Goal: Find contact information: Find contact information

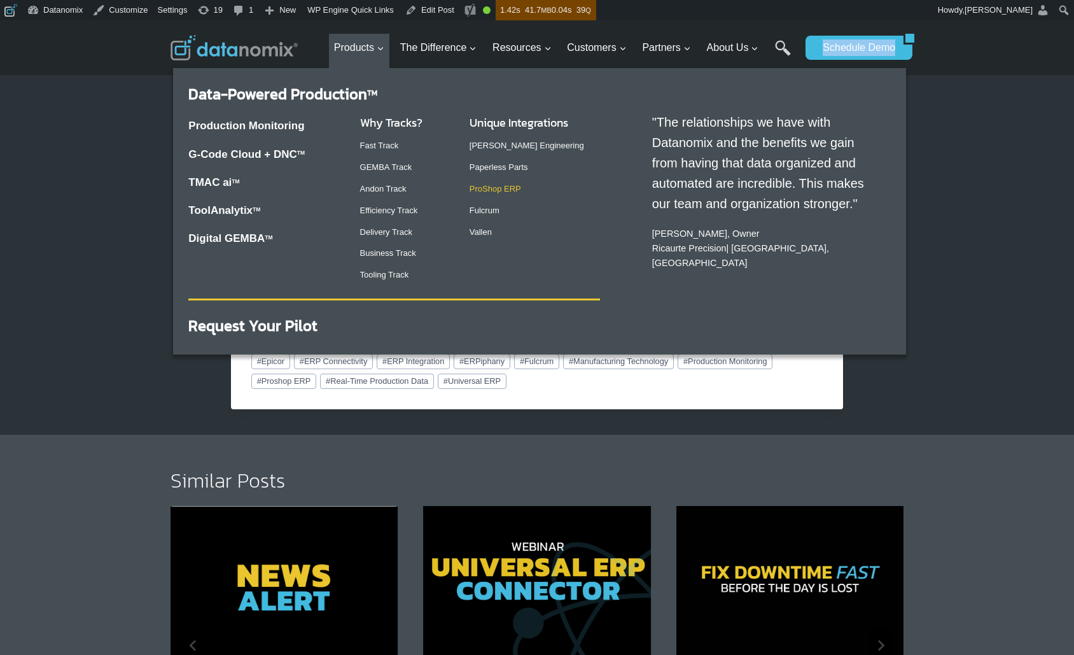
click at [488, 192] on link "ProShop ERP" at bounding box center [496, 189] width 52 height 10
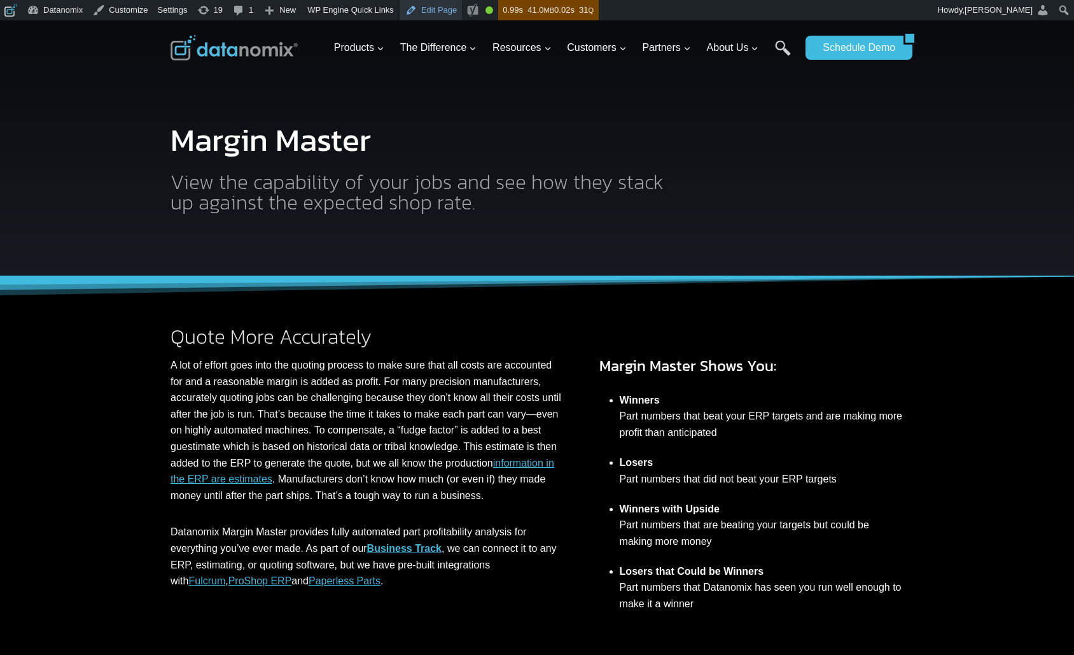
click at [433, 10] on link "Edit Page" at bounding box center [431, 10] width 62 height 20
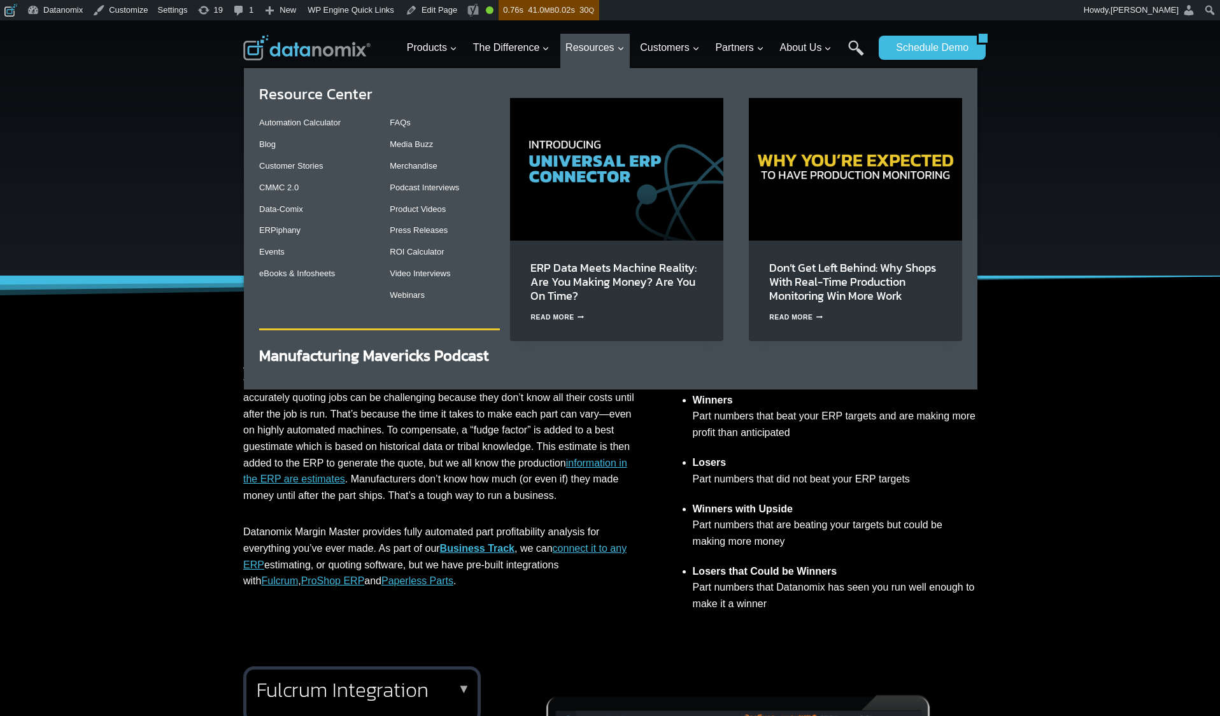
click at [602, 189] on img "Primary Navigation" at bounding box center [616, 169] width 213 height 142
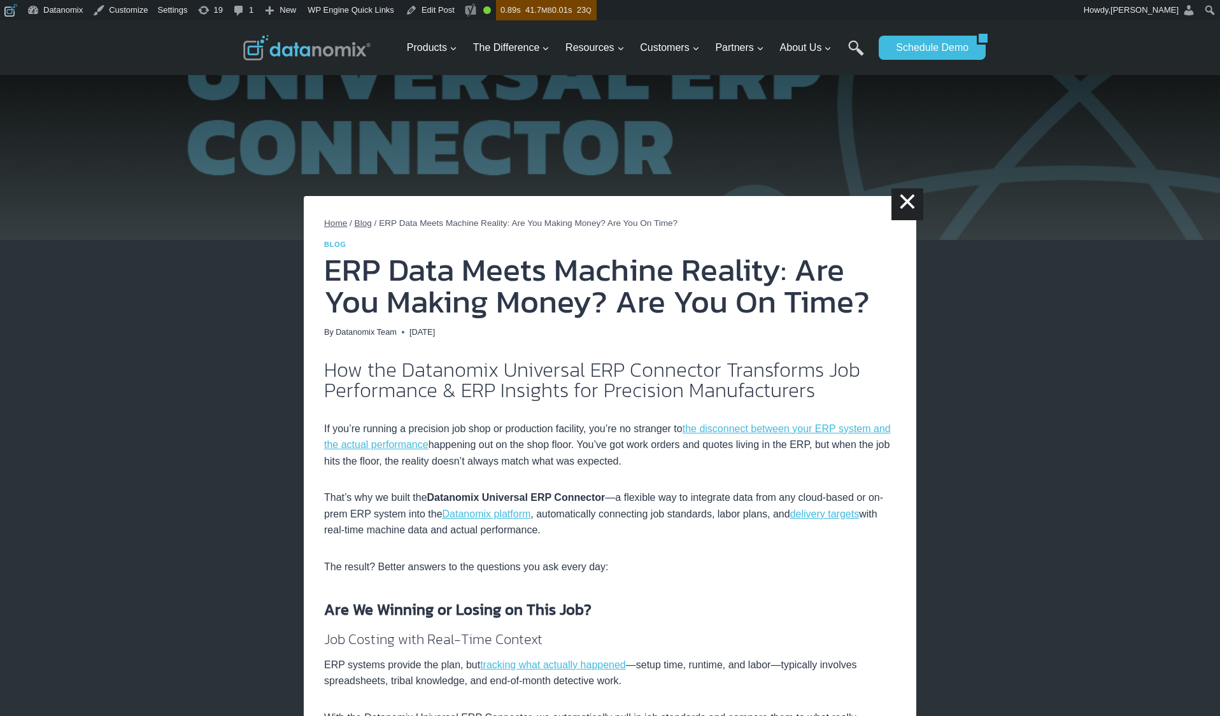
scroll to position [63, 0]
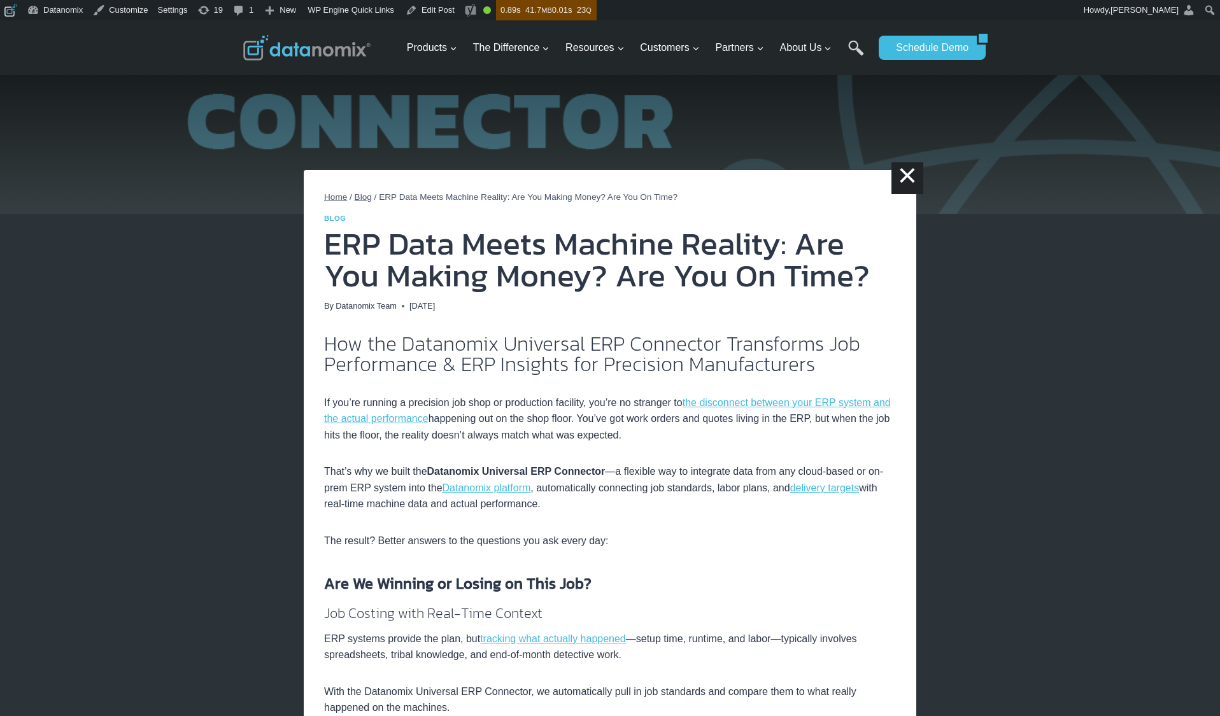
click at [852, 133] on img at bounding box center [610, 85] width 1220 height 257
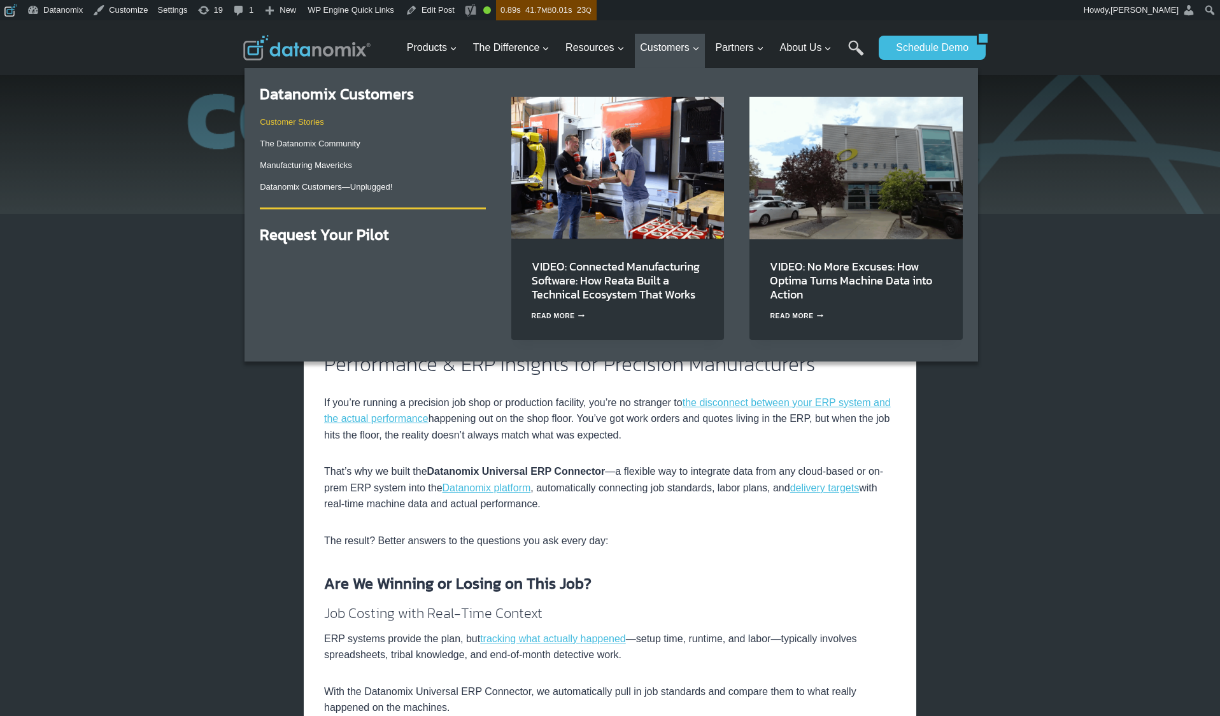
click at [300, 123] on link "Customer Stories" at bounding box center [292, 122] width 64 height 10
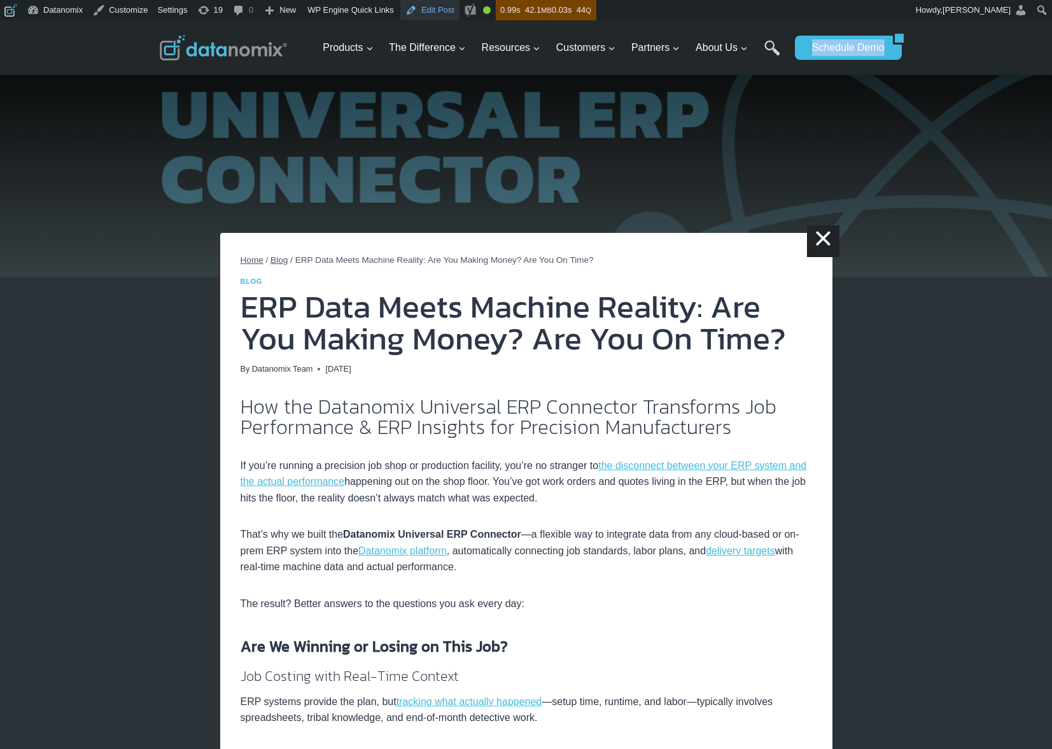
click at [448, 6] on link "Edit Post" at bounding box center [429, 10] width 59 height 20
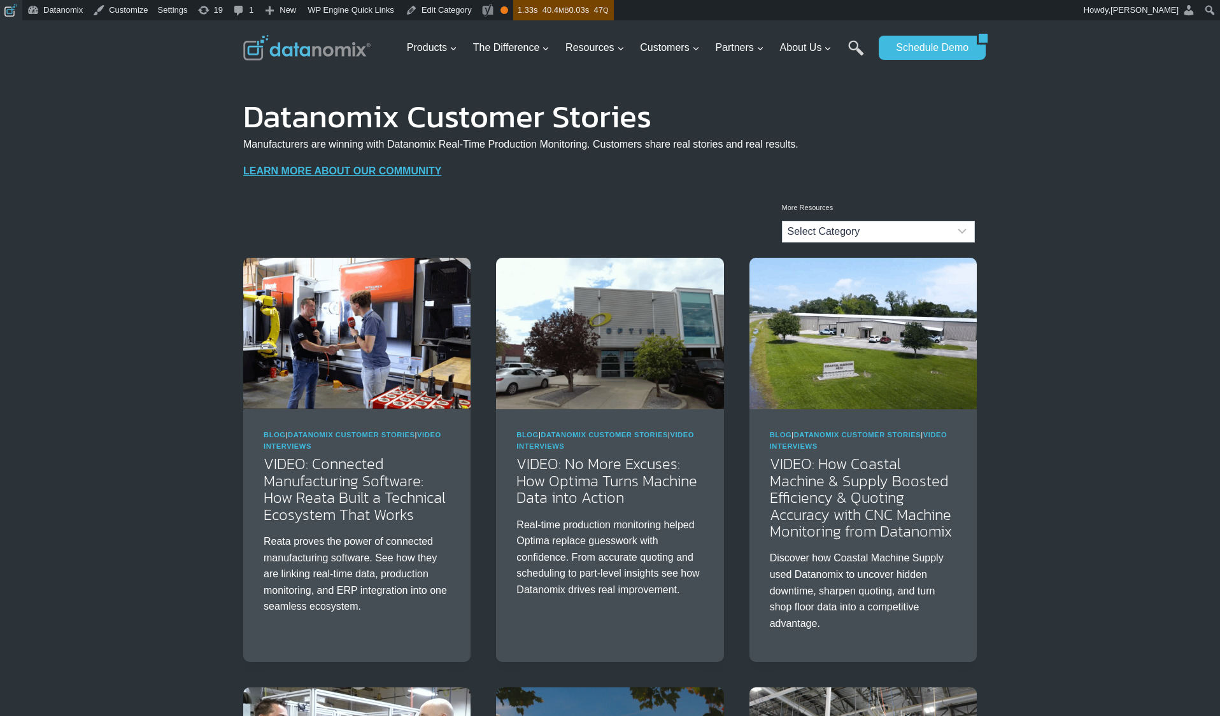
click at [10, 13] on span "Toolbar" at bounding box center [9, 9] width 10 height 18
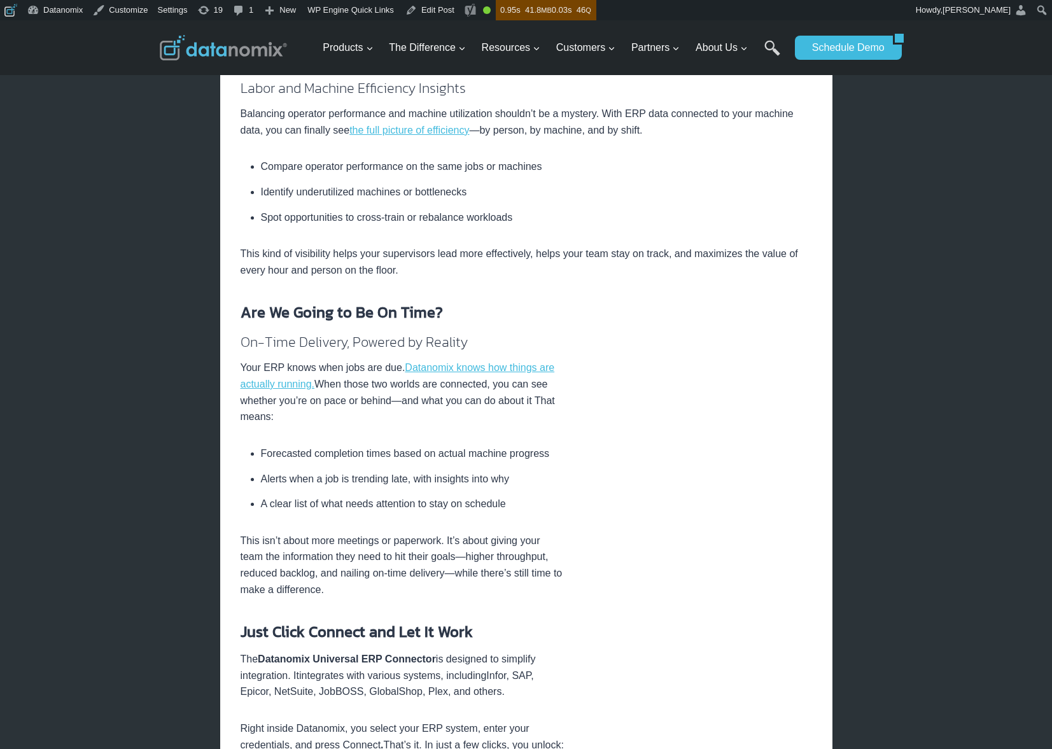
scroll to position [1018, 0]
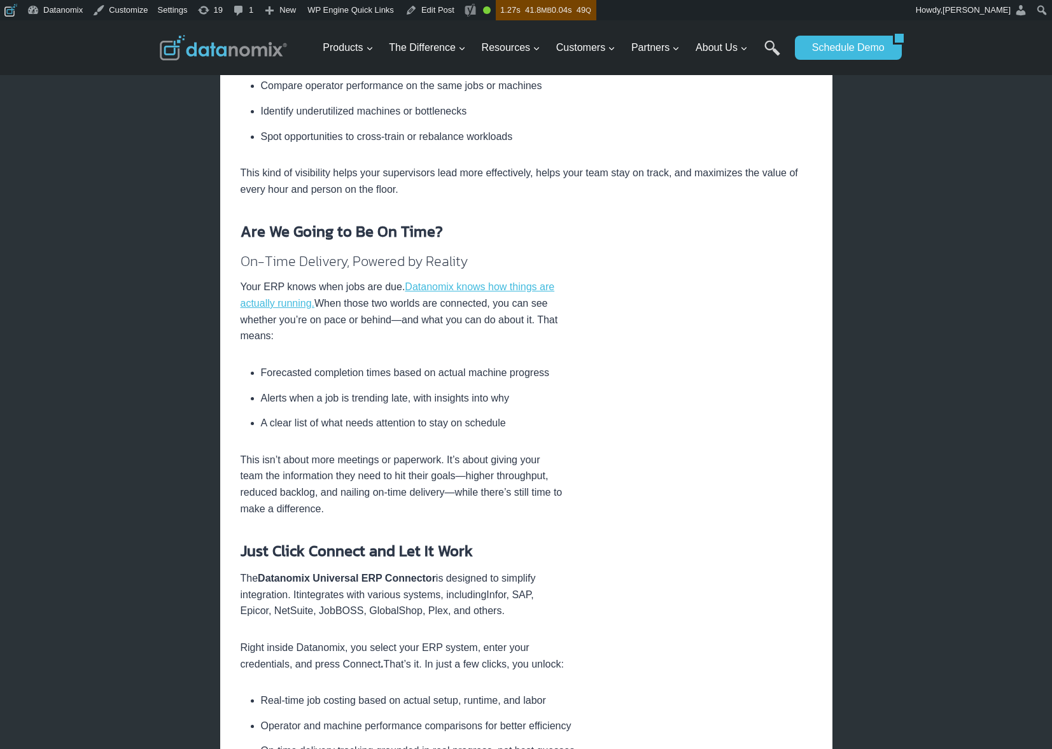
scroll to position [965, 0]
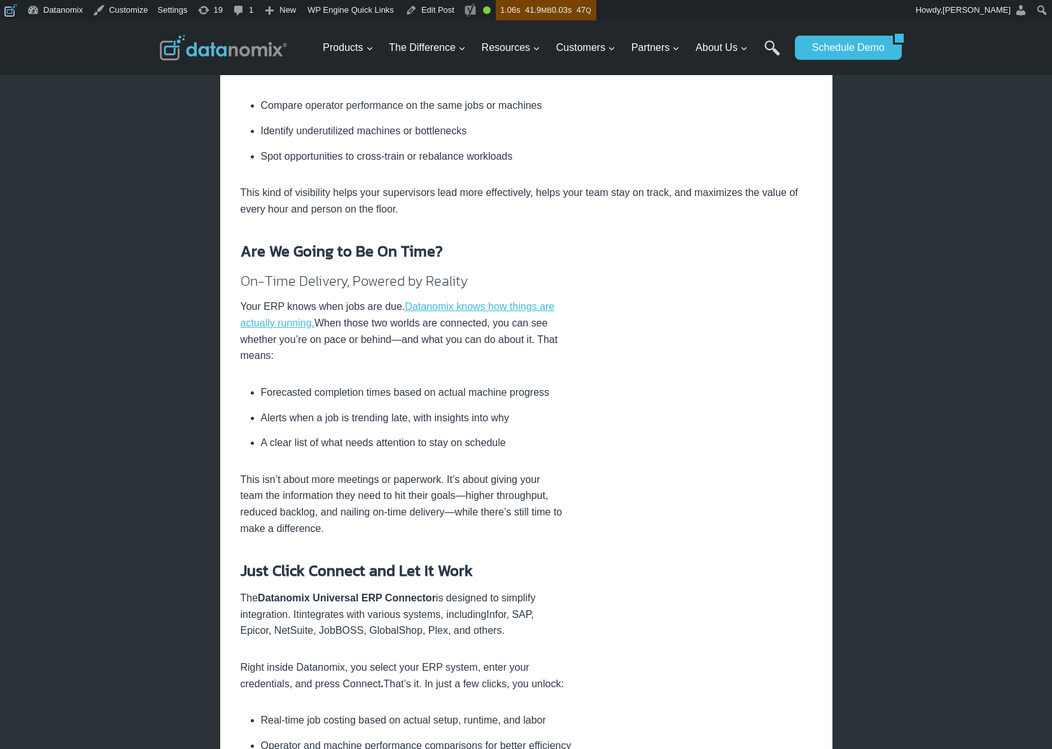
click at [942, 485] on div "× Home / Blog / ERP Data Meets Machine Reality: Are You Making Money? Are You O…" at bounding box center [526, 392] width 1052 height 2674
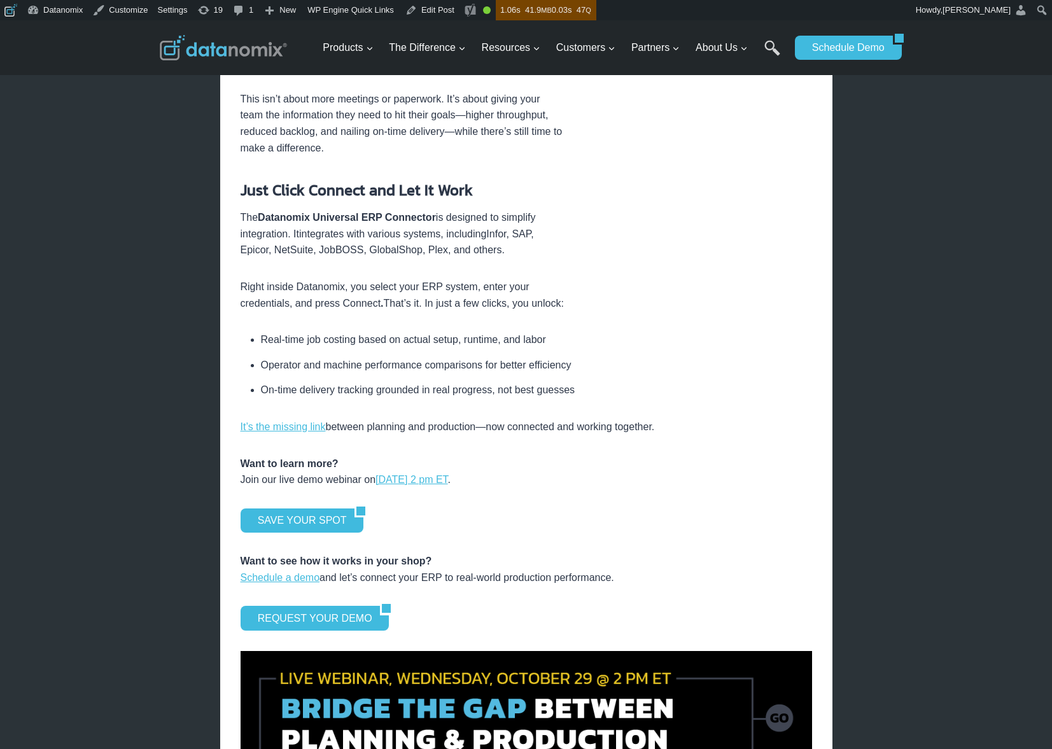
scroll to position [1264, 0]
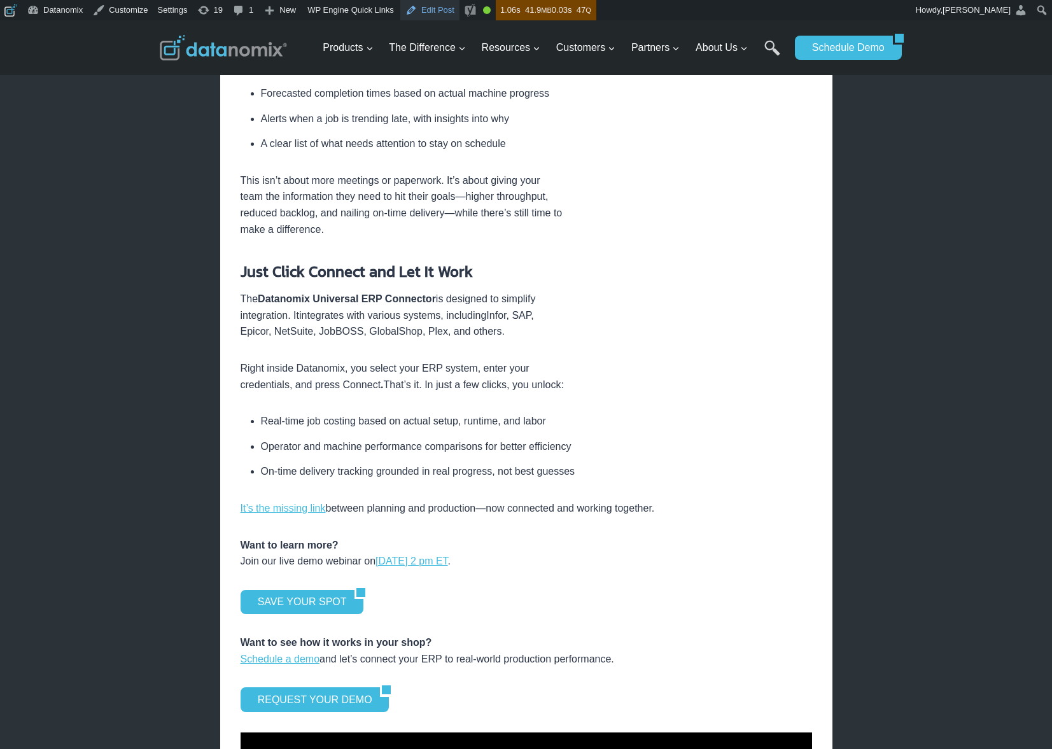
click at [423, 17] on link "Edit Post" at bounding box center [429, 10] width 59 height 20
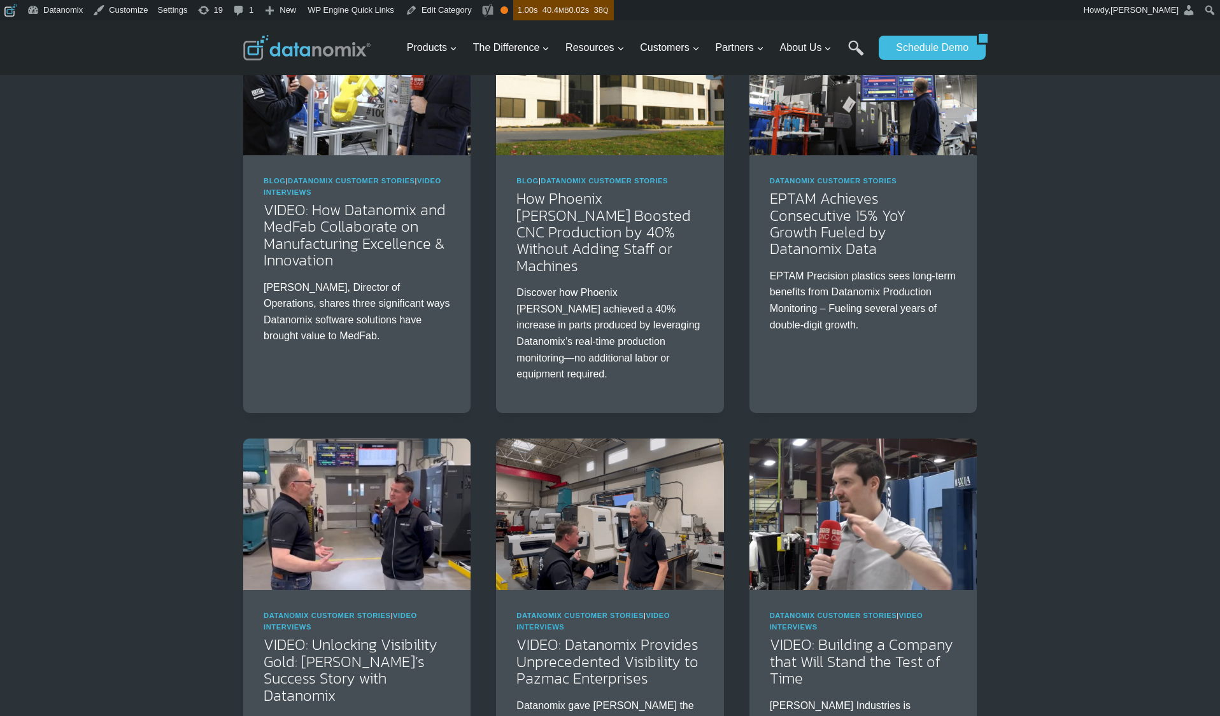
scroll to position [685, 0]
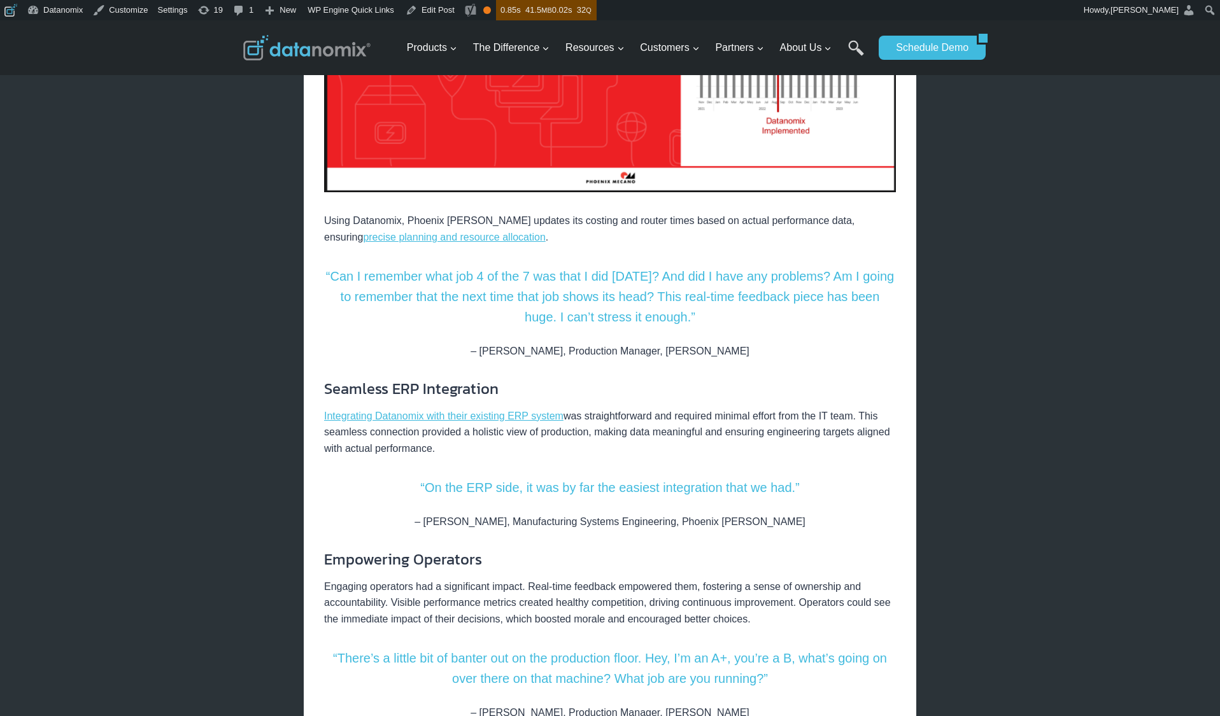
click at [826, 482] on div "Discover how Phoenix Mecano achieved a 40% increase in parts produced by levera…" at bounding box center [610, 515] width 572 height 2378
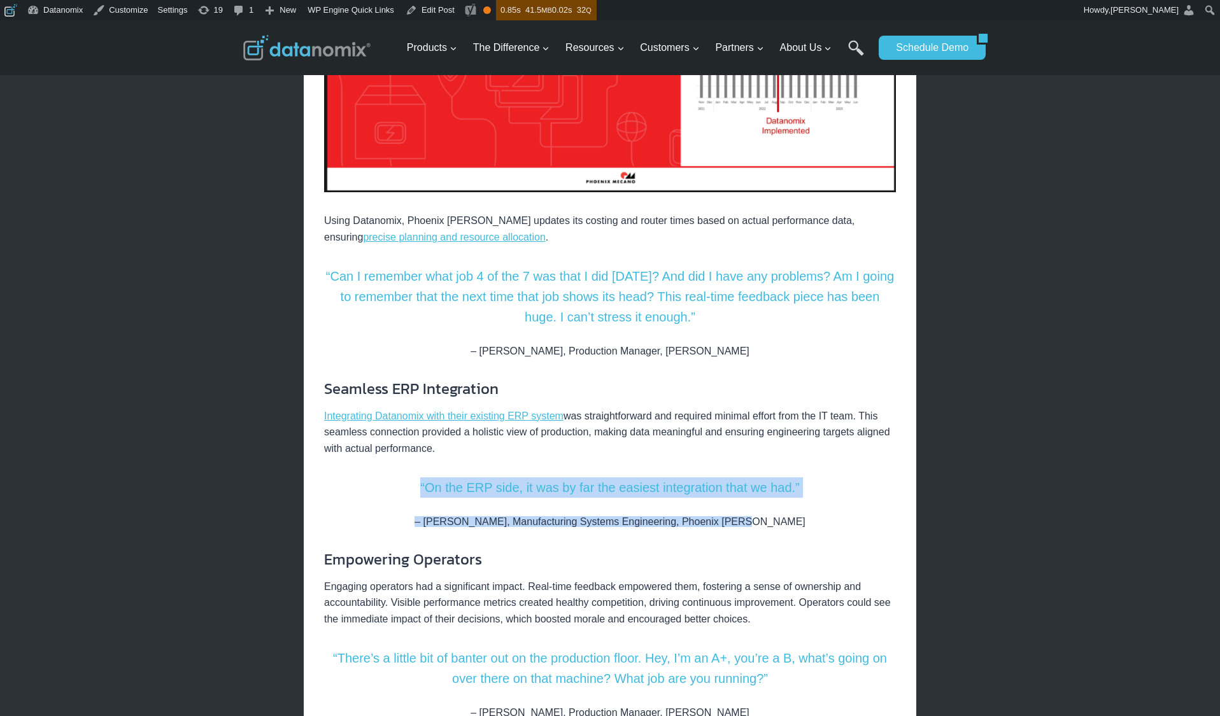
drag, startPoint x: 721, startPoint y: 497, endPoint x: 421, endPoint y: 465, distance: 300.9
click at [421, 465] on div "Discover how Phoenix Mecano achieved a 40% increase in parts produced by levera…" at bounding box center [610, 515] width 572 height 2378
copy div "“On the ERP side, it was by far the easiest integration that we had.” – Camila …"
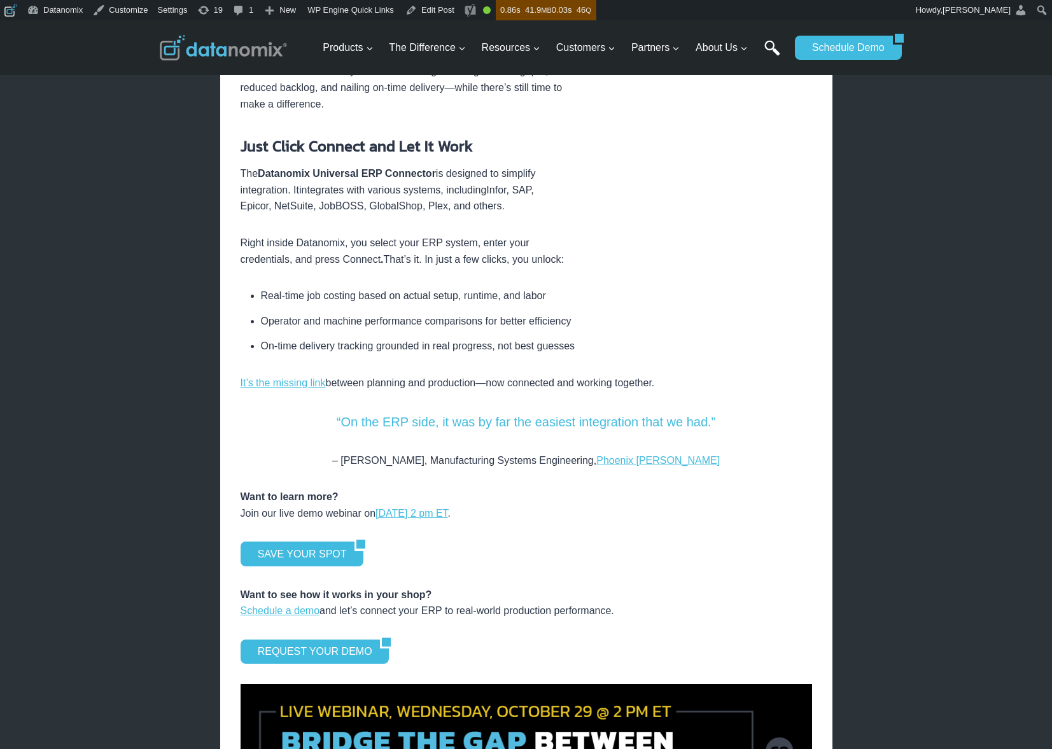
click at [769, 41] on link "Search" at bounding box center [772, 54] width 16 height 29
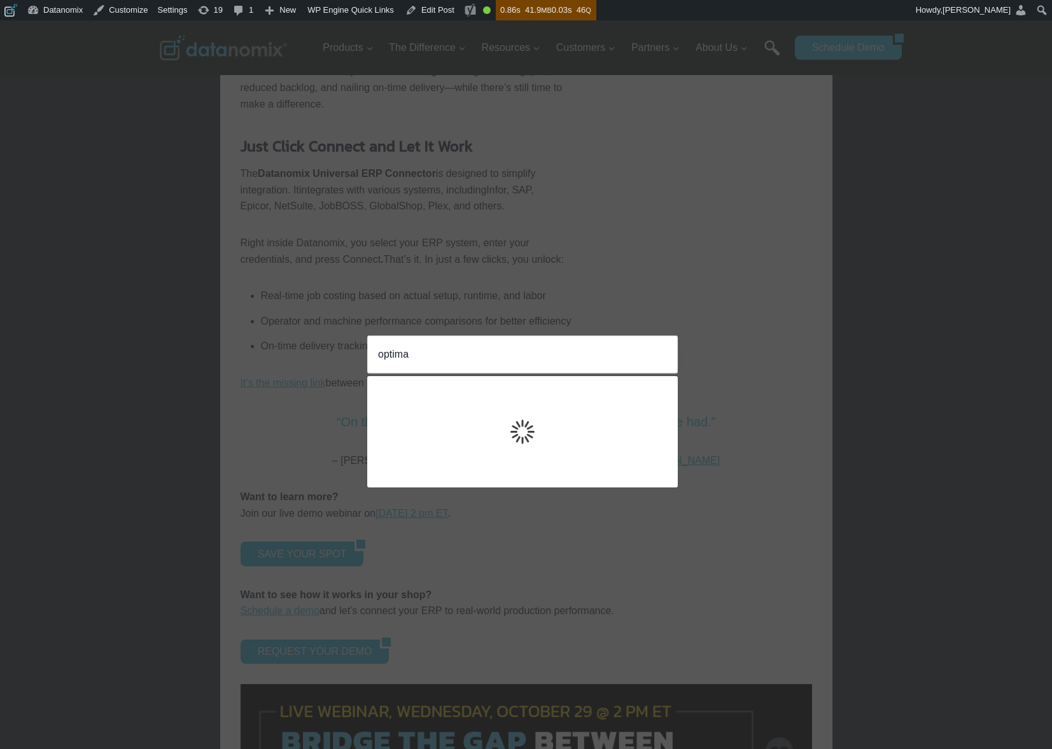
type input "optima"
click input "Search" at bounding box center [0, 0] width 0 height 0
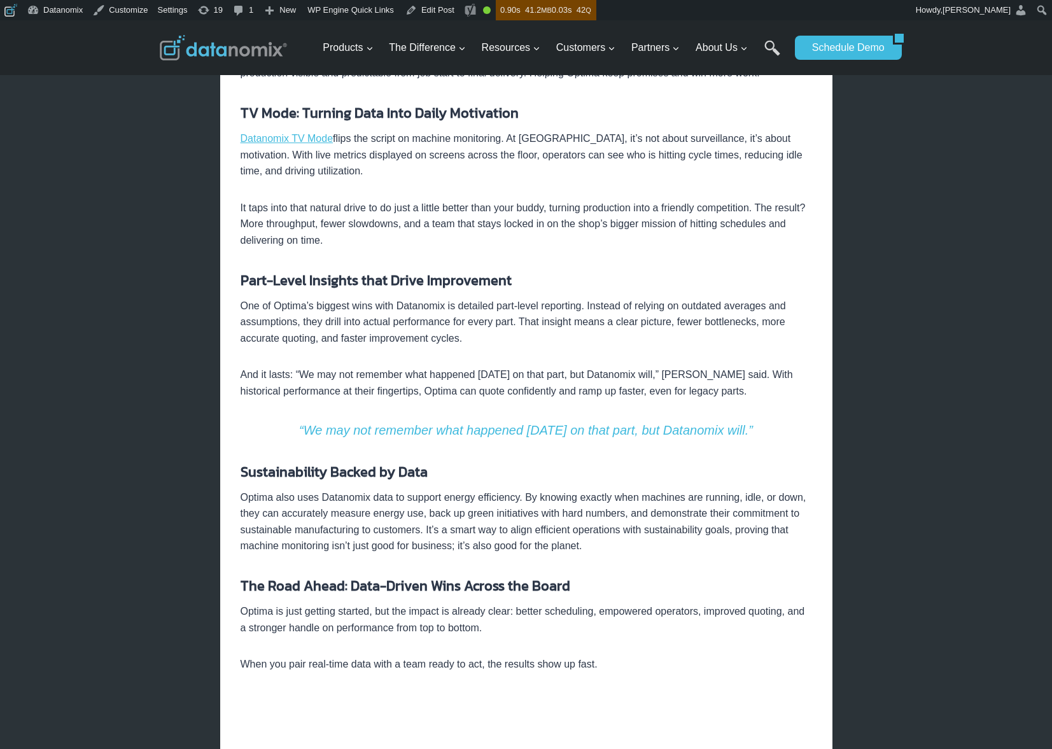
scroll to position [731, 0]
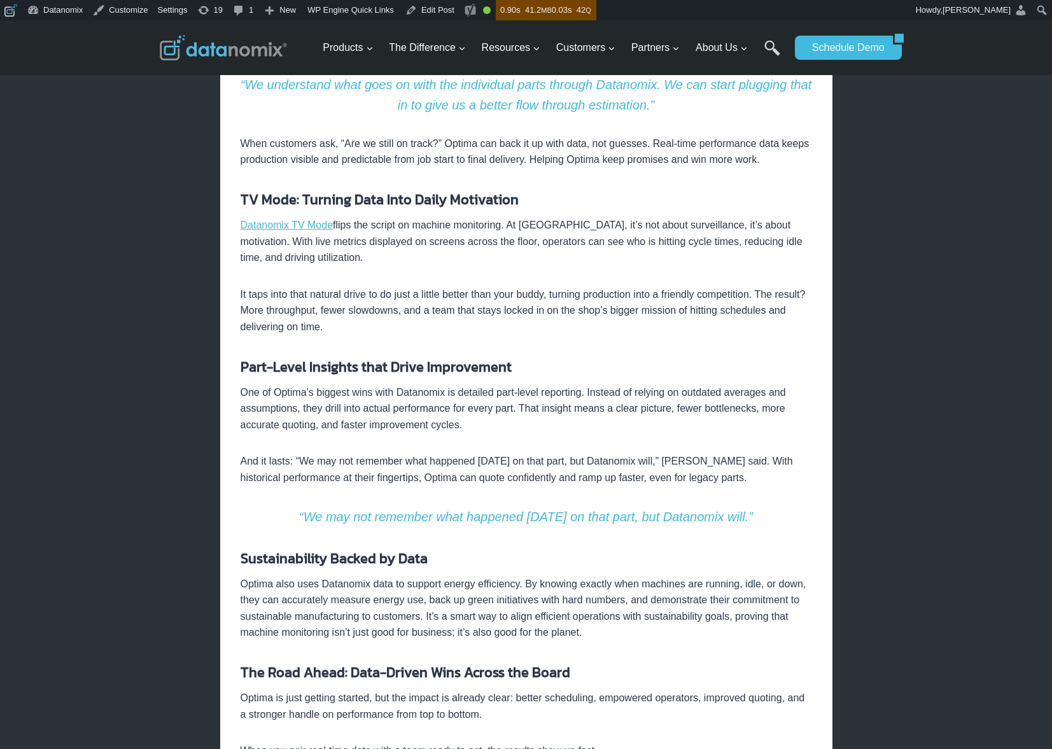
click at [827, 314] on div "Home / Datanomix Customer Stories / VIDEO: No More Excuses: How Optima Turns Ma…" at bounding box center [526, 573] width 612 height 2142
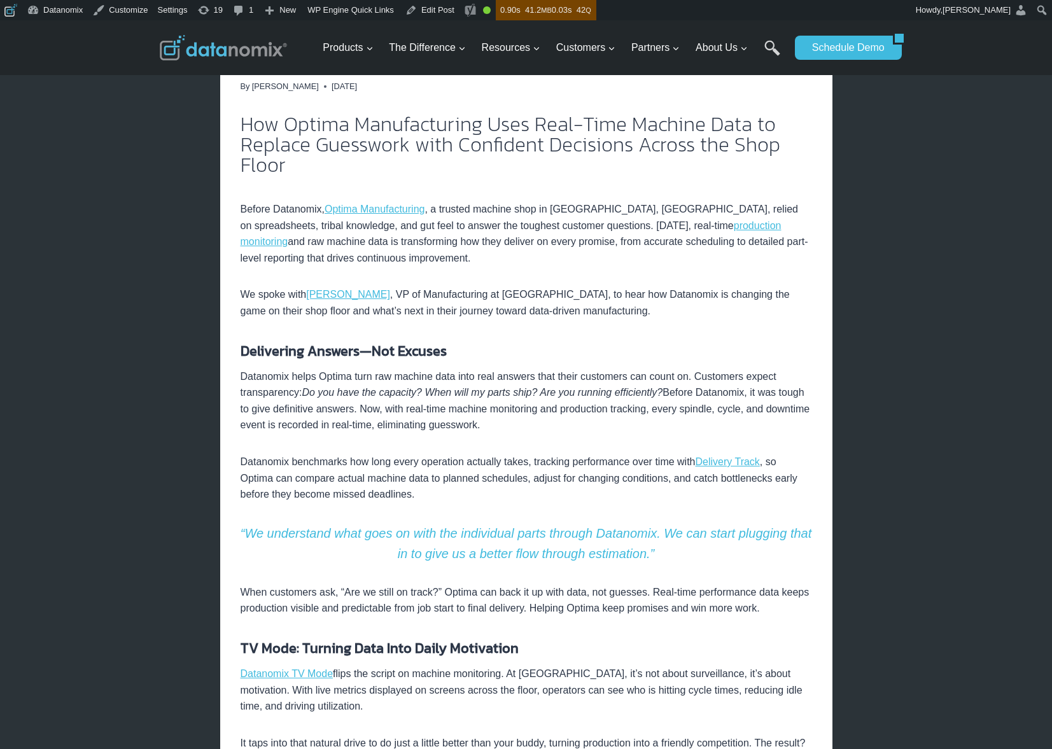
scroll to position [282, 0]
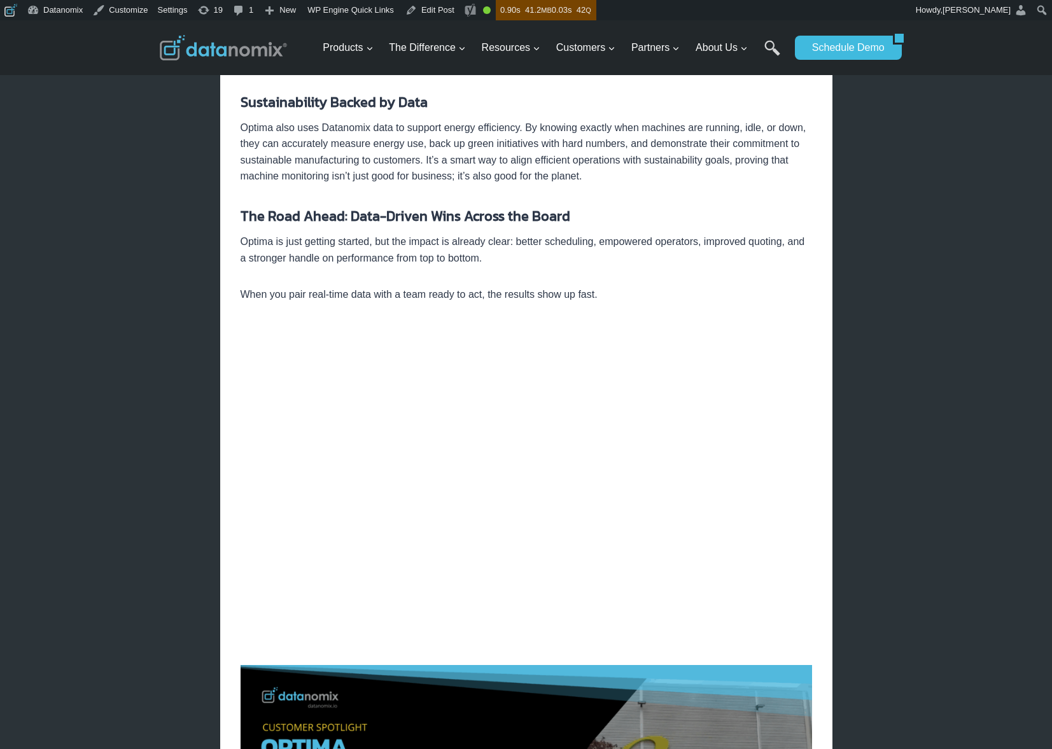
scroll to position [1444, 0]
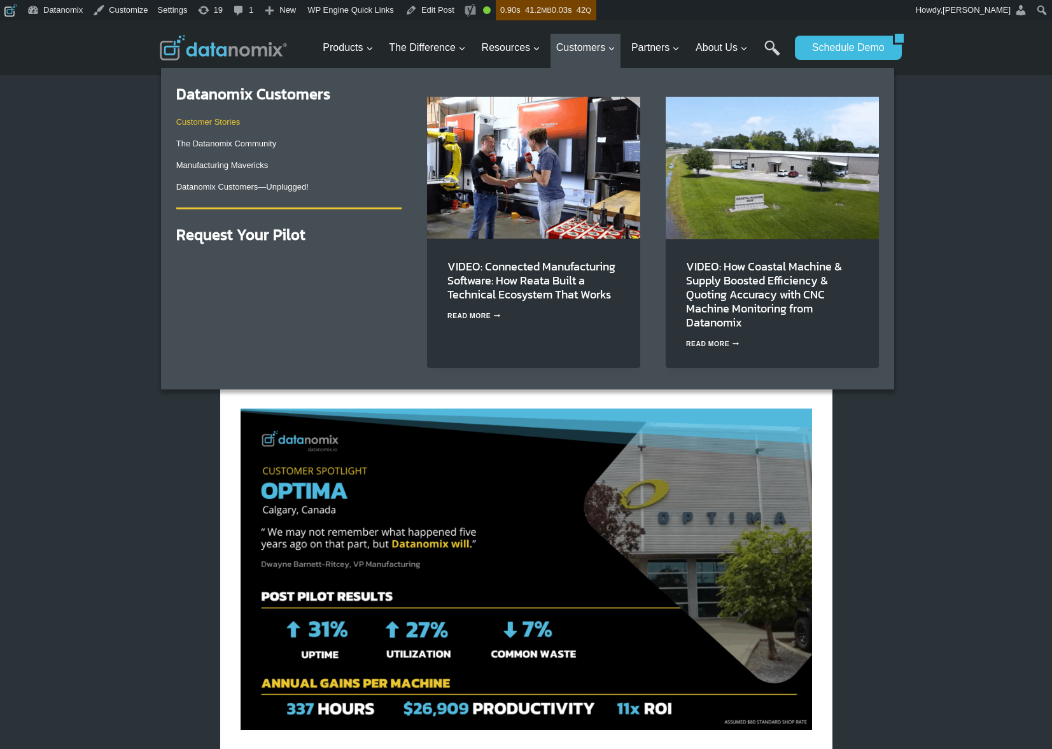
click at [232, 124] on link "Customer Stories" at bounding box center [208, 122] width 64 height 10
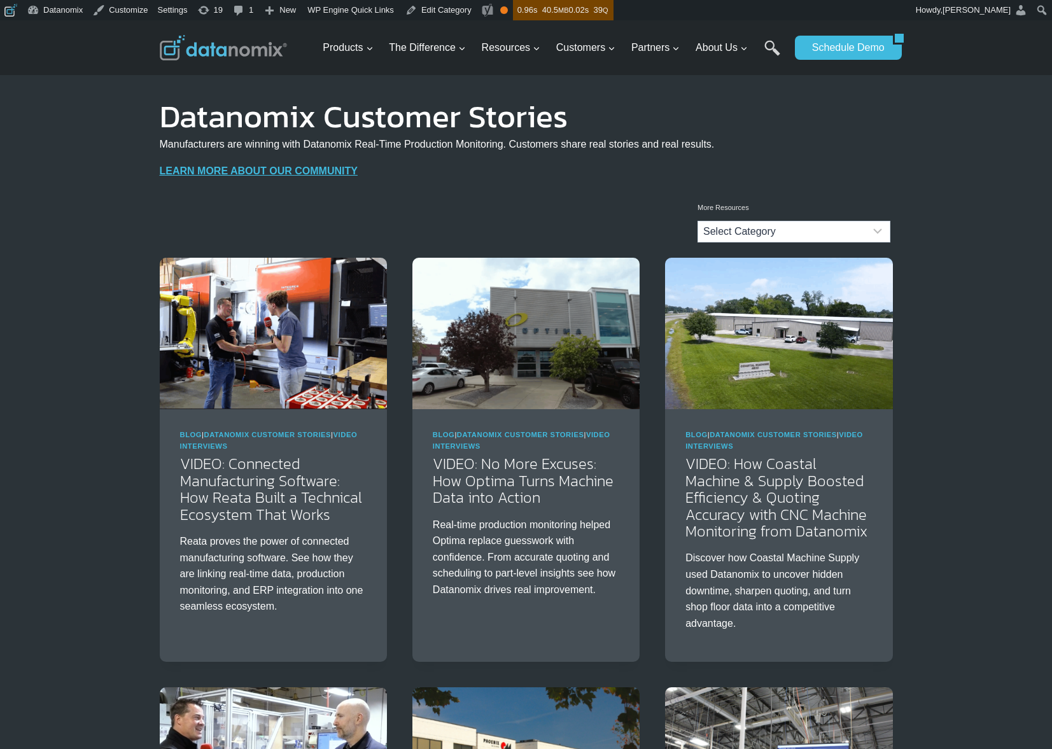
scroll to position [3, 0]
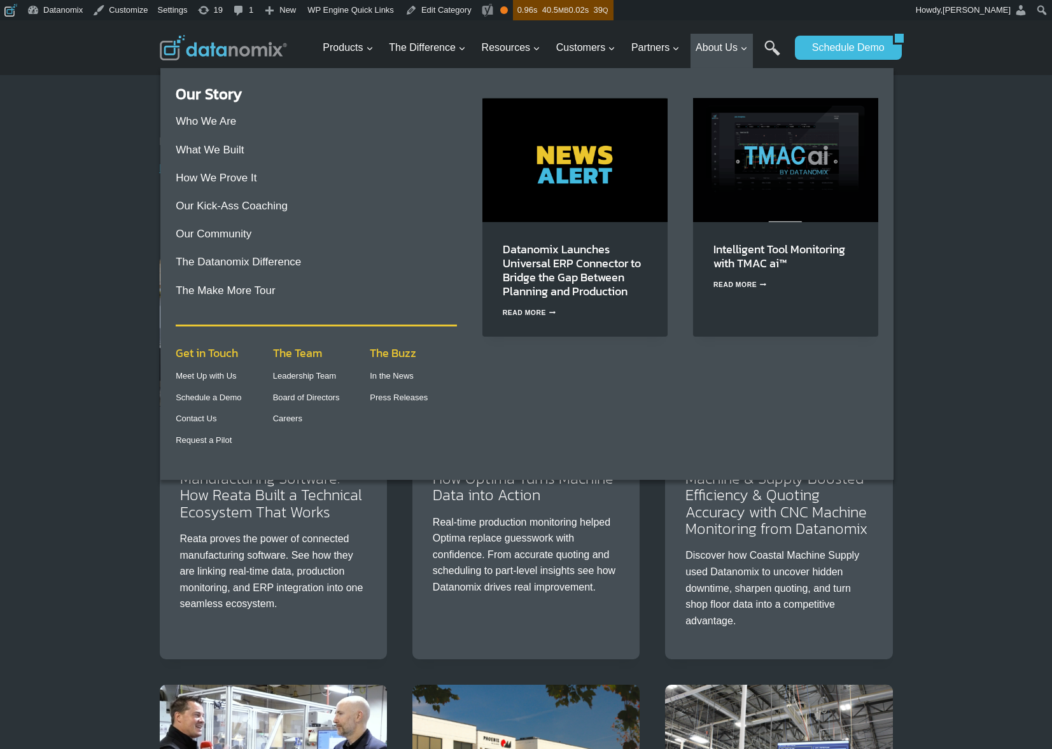
click at [607, 179] on img "Primary Navigation" at bounding box center [574, 159] width 185 height 123
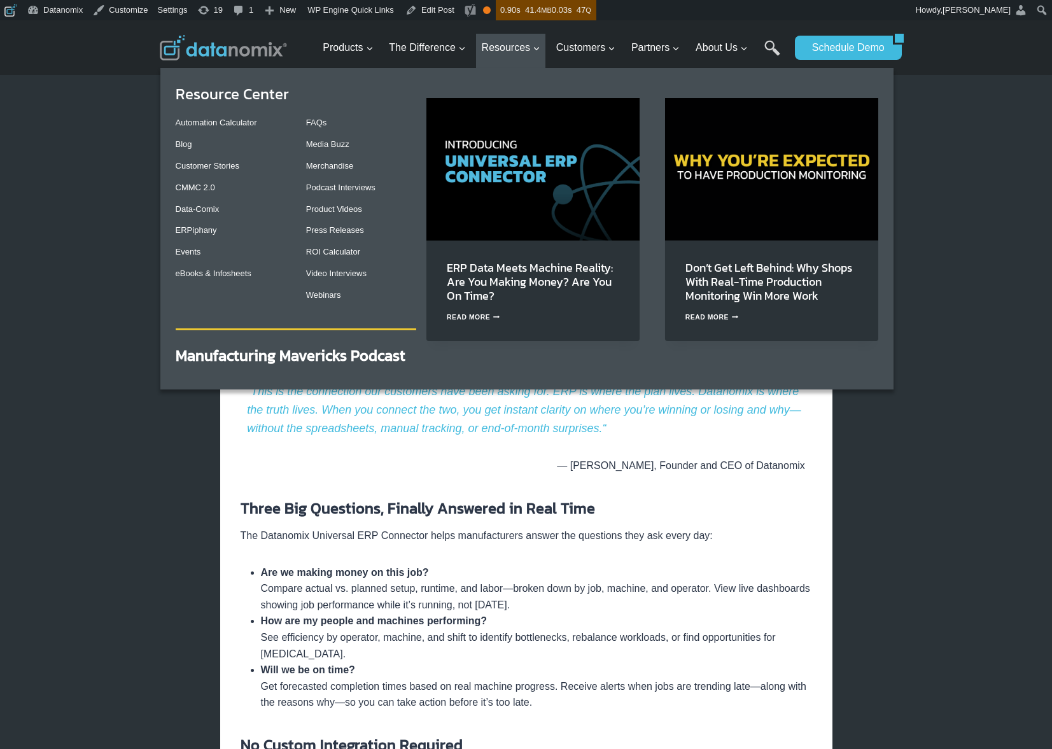
click at [510, 169] on img "Primary Navigation" at bounding box center [532, 169] width 213 height 142
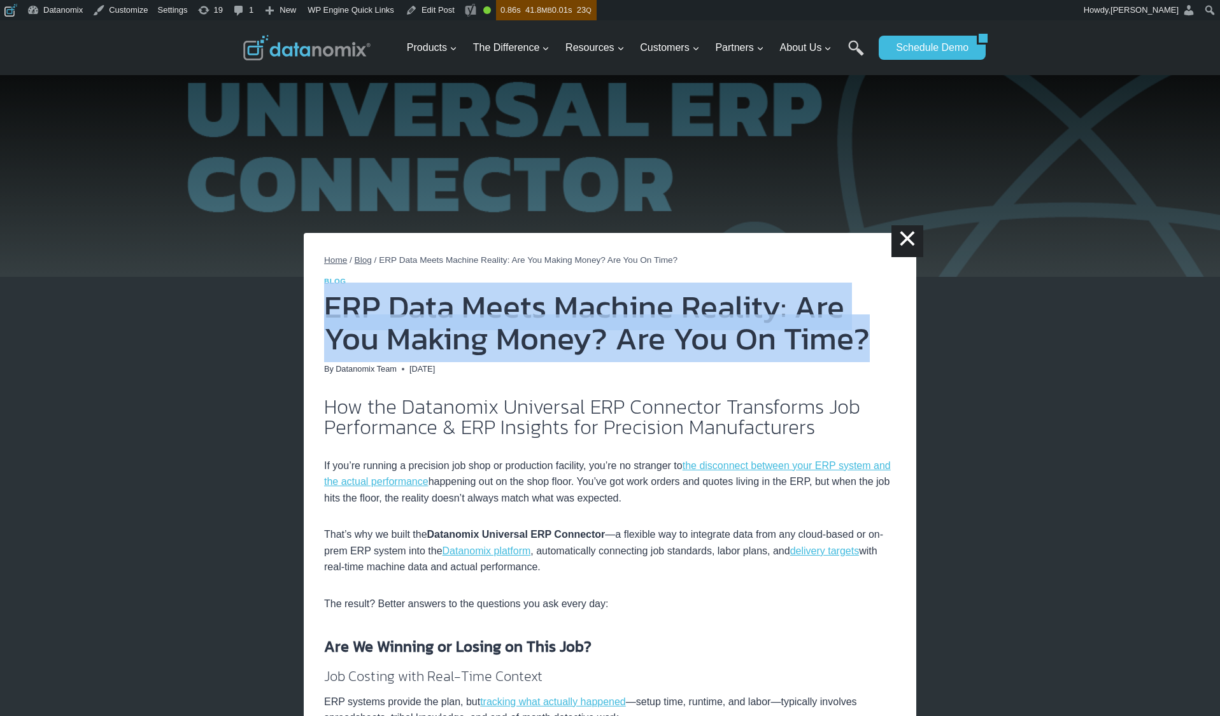
drag, startPoint x: 332, startPoint y: 304, endPoint x: 945, endPoint y: 393, distance: 620.1
click at [878, 333] on h1 "ERP Data Meets Machine Reality: Are You Making Money? Are You On Time?" at bounding box center [610, 323] width 572 height 64
copy h1 "ERP Data Meets Machine Reality: Are You Making Money? Are You On Time?"
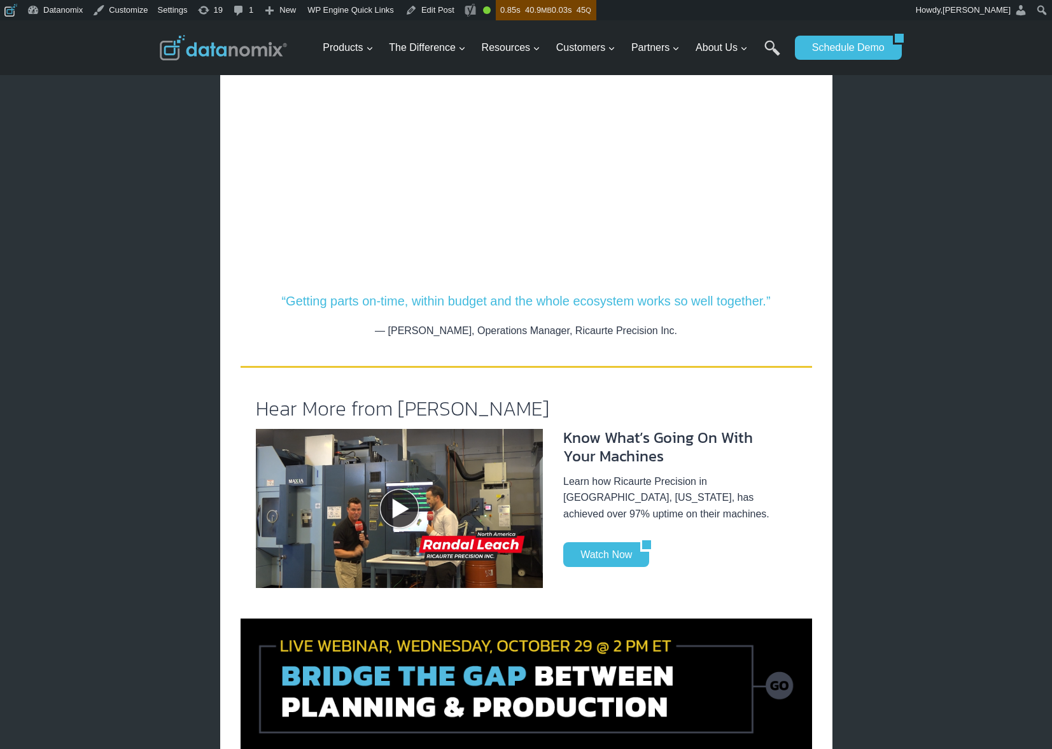
scroll to position [855, 0]
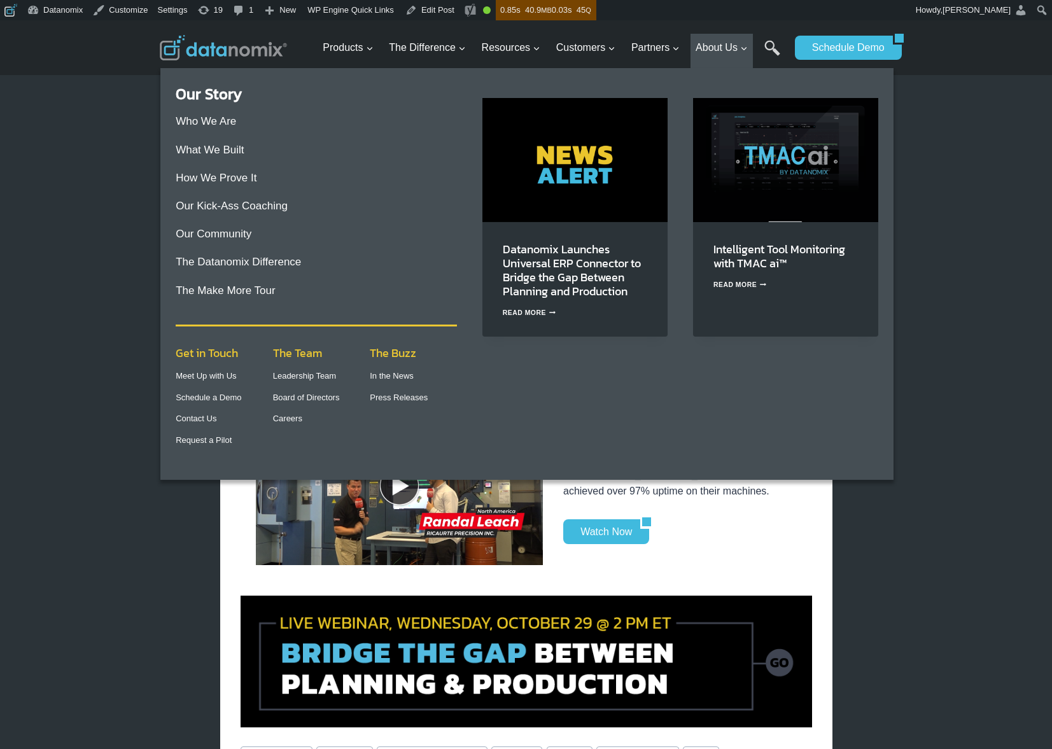
click at [554, 159] on img "Primary Navigation" at bounding box center [574, 159] width 185 height 123
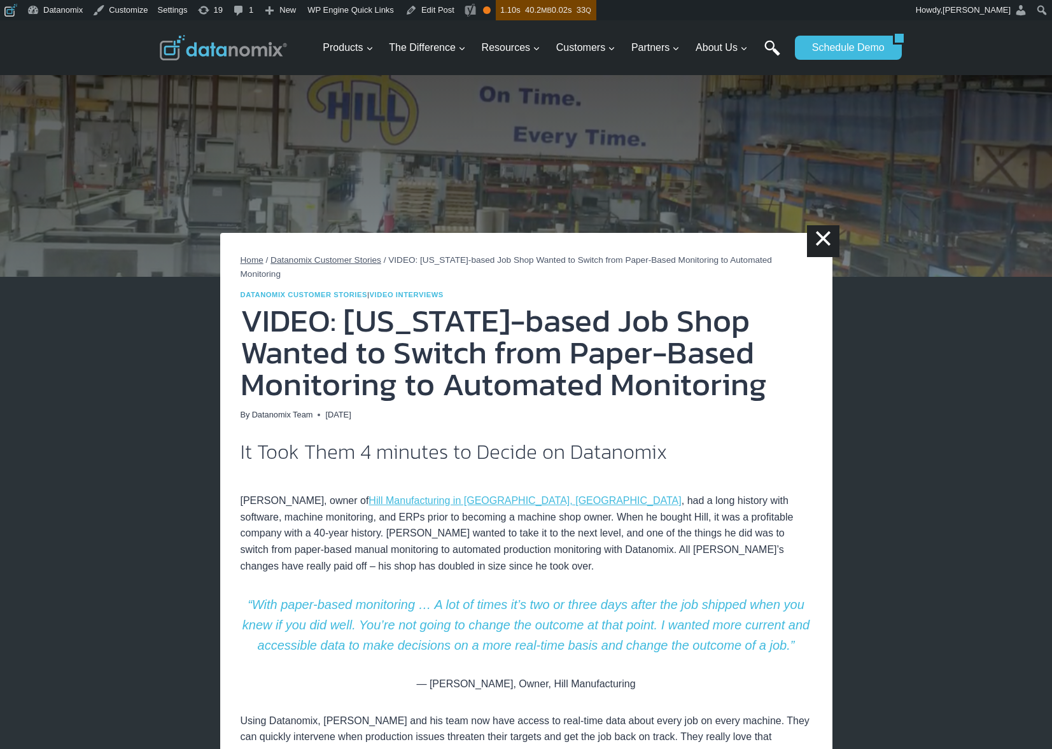
click at [766, 45] on link "Search" at bounding box center [772, 54] width 16 height 29
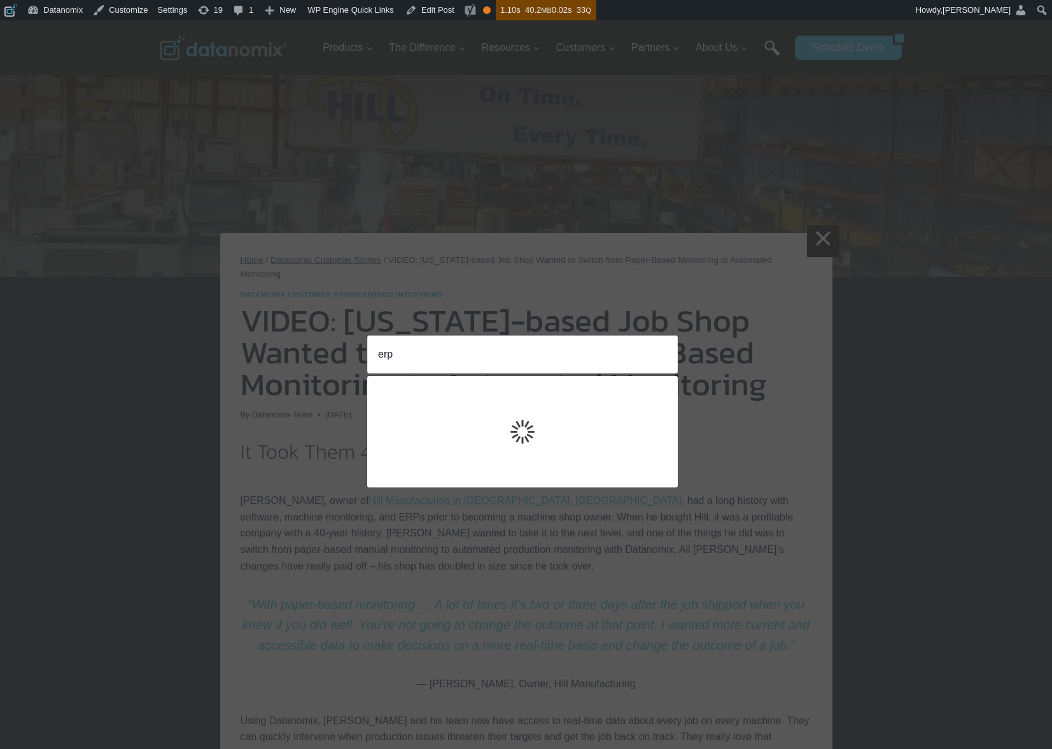
type input "erp"
click input "Search" at bounding box center [0, 0] width 0 height 0
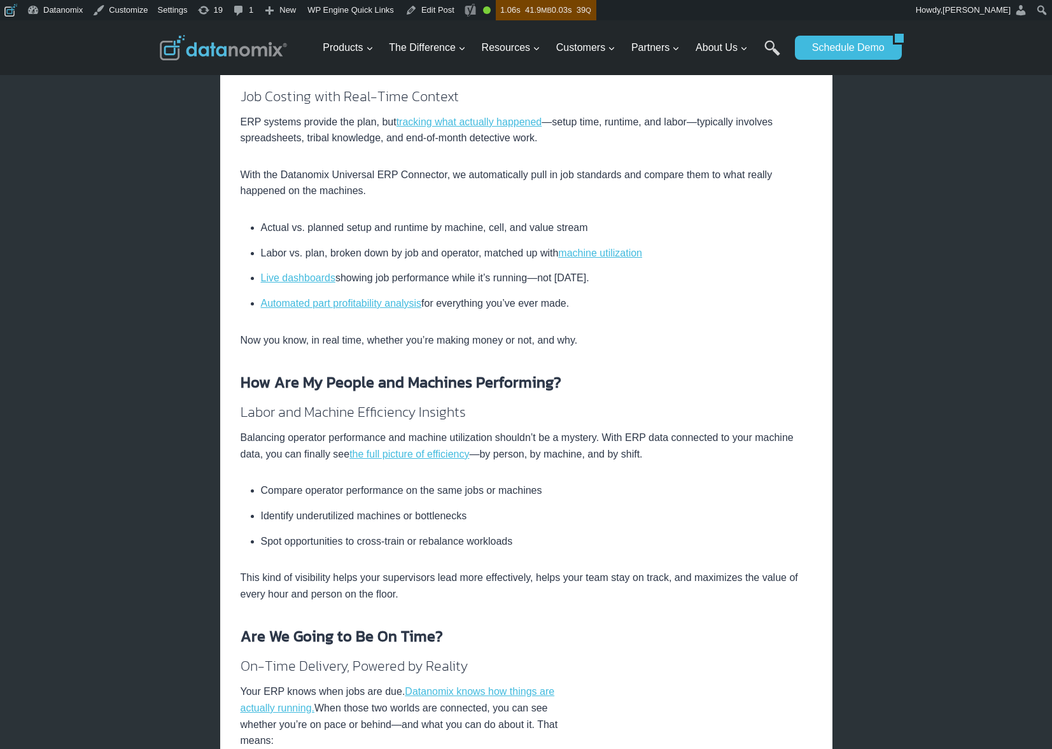
scroll to position [943, 0]
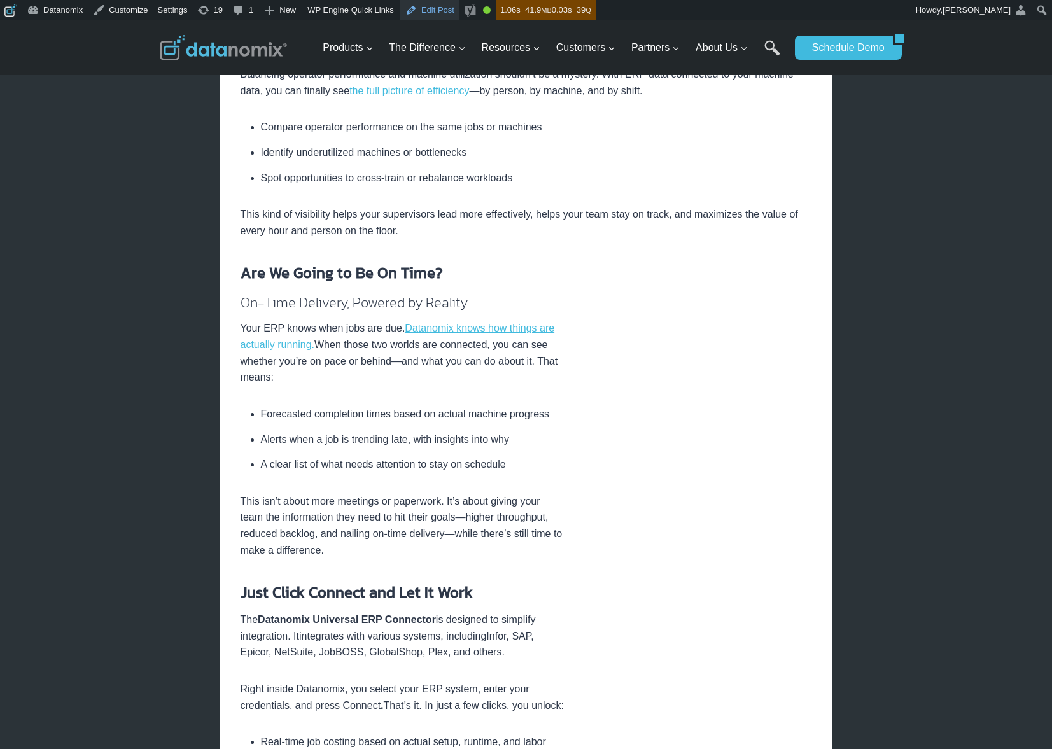
click at [432, 14] on link "Edit Post" at bounding box center [429, 10] width 59 height 20
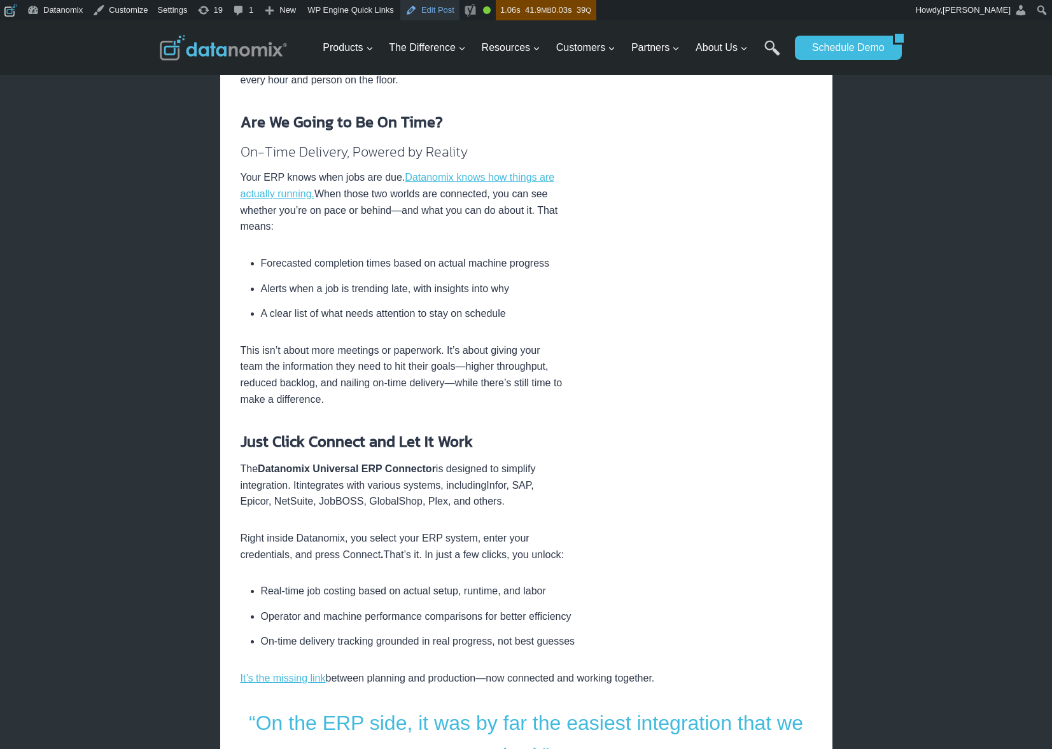
scroll to position [1271, 0]
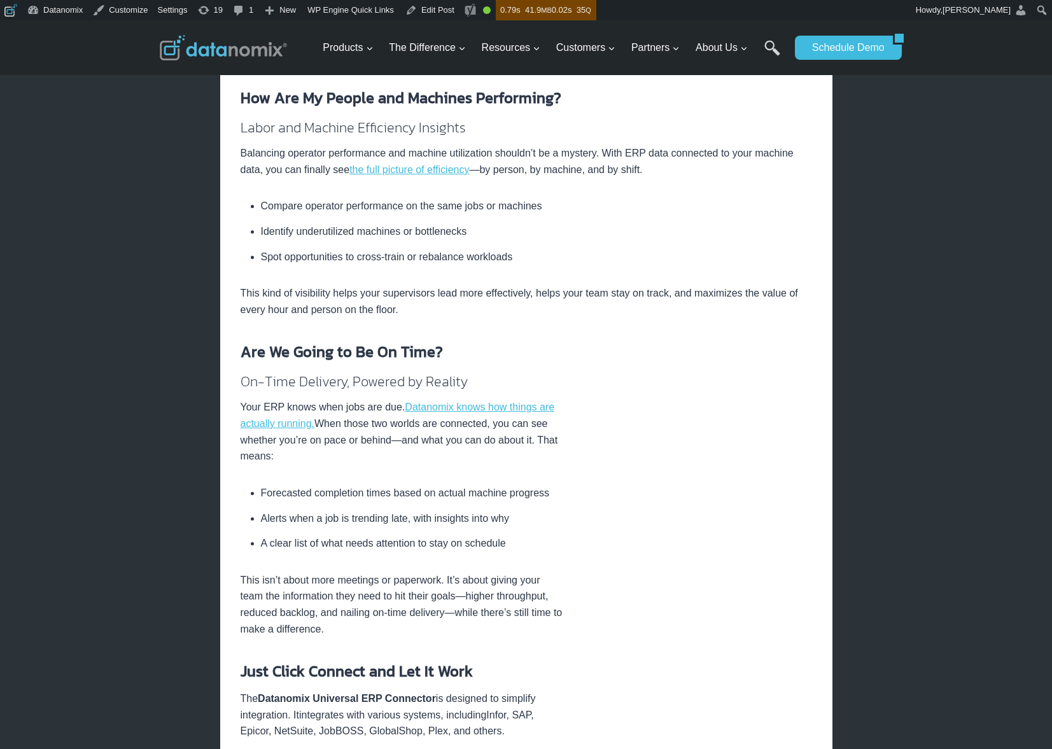
scroll to position [865, 0]
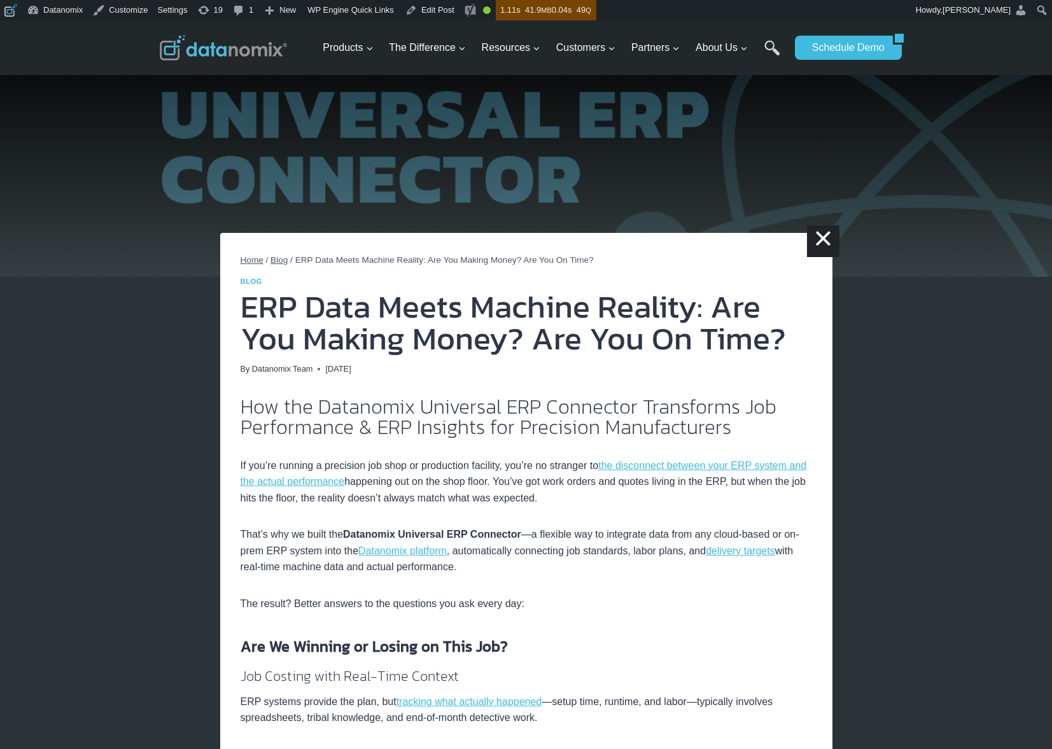
click at [223, 45] on img at bounding box center [223, 47] width 127 height 25
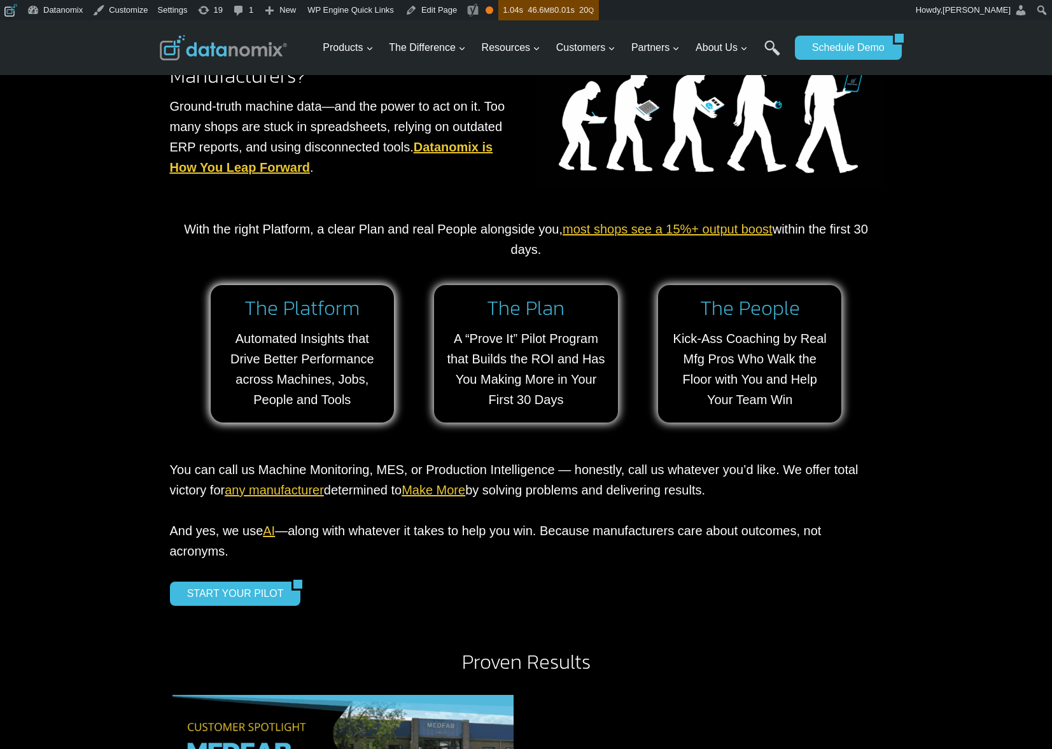
scroll to position [1350, 0]
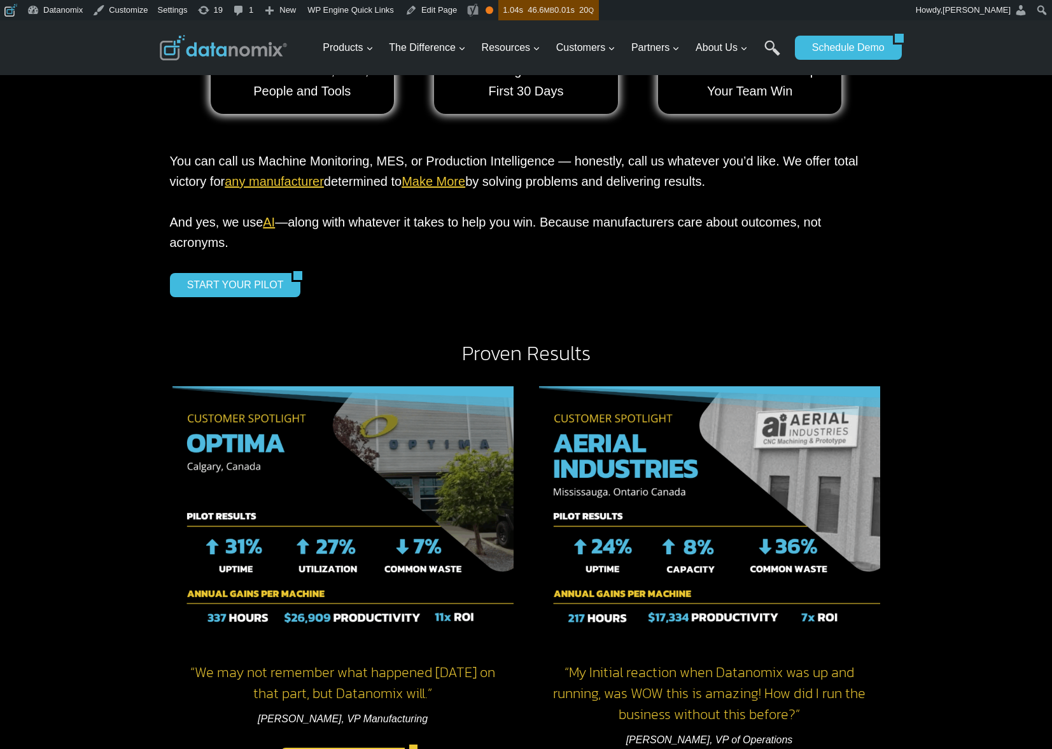
click at [340, 748] on link "HEAR THEIR STORY" at bounding box center [343, 760] width 125 height 24
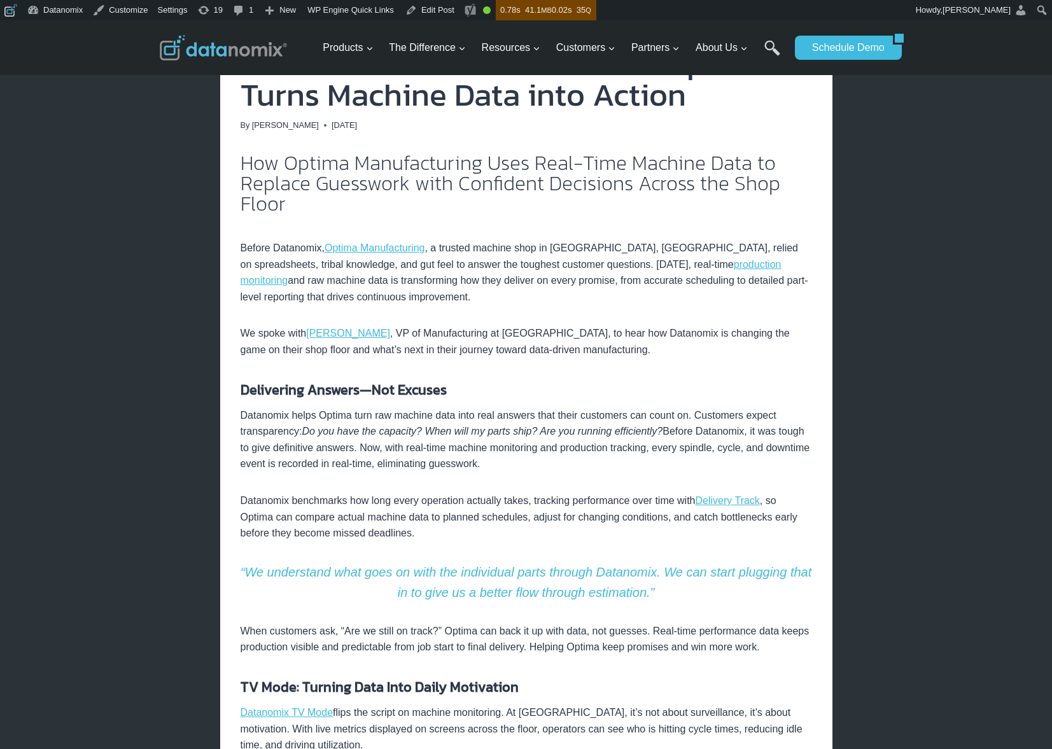
click at [494, 433] on em "Do you have the capacity? When will my parts ship? Are you running efficiently?" at bounding box center [482, 431] width 361 height 11
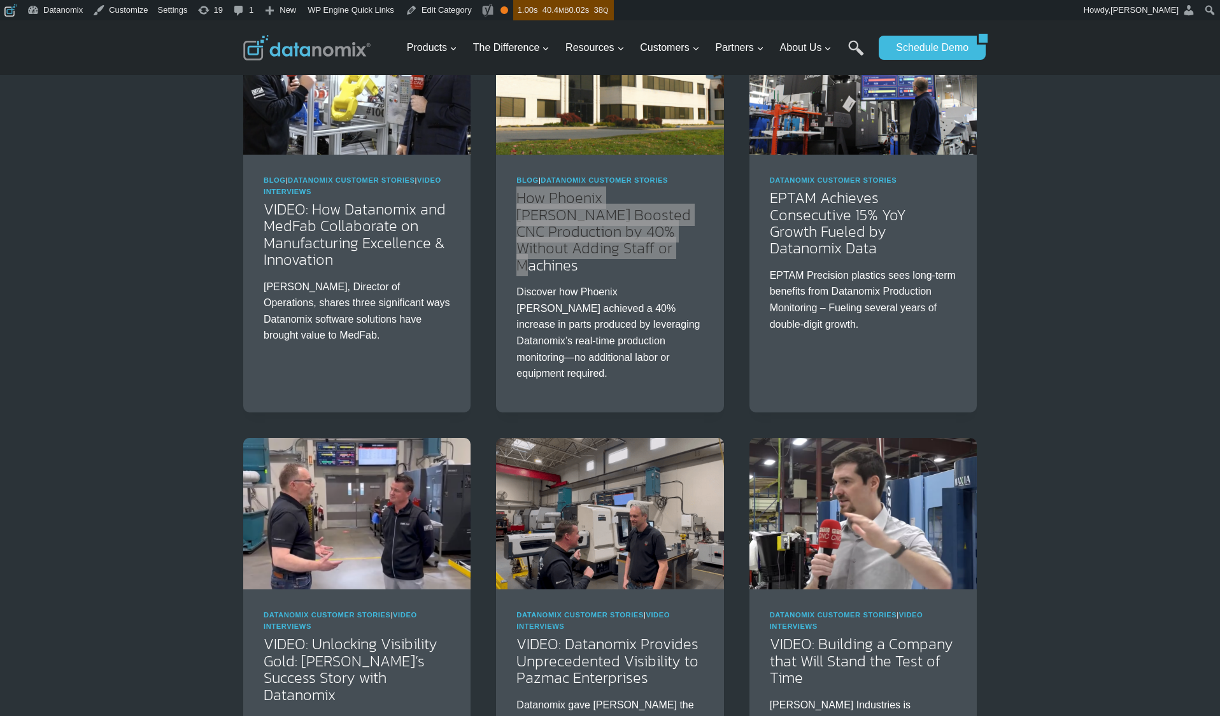
scroll to position [685, 0]
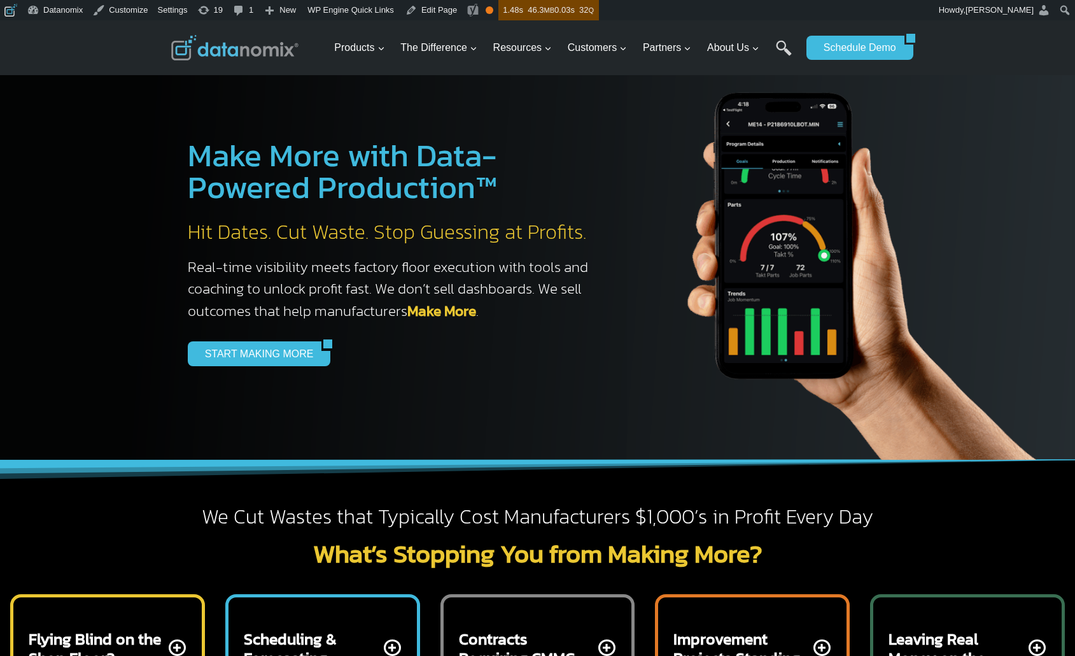
scroll to position [5003, 0]
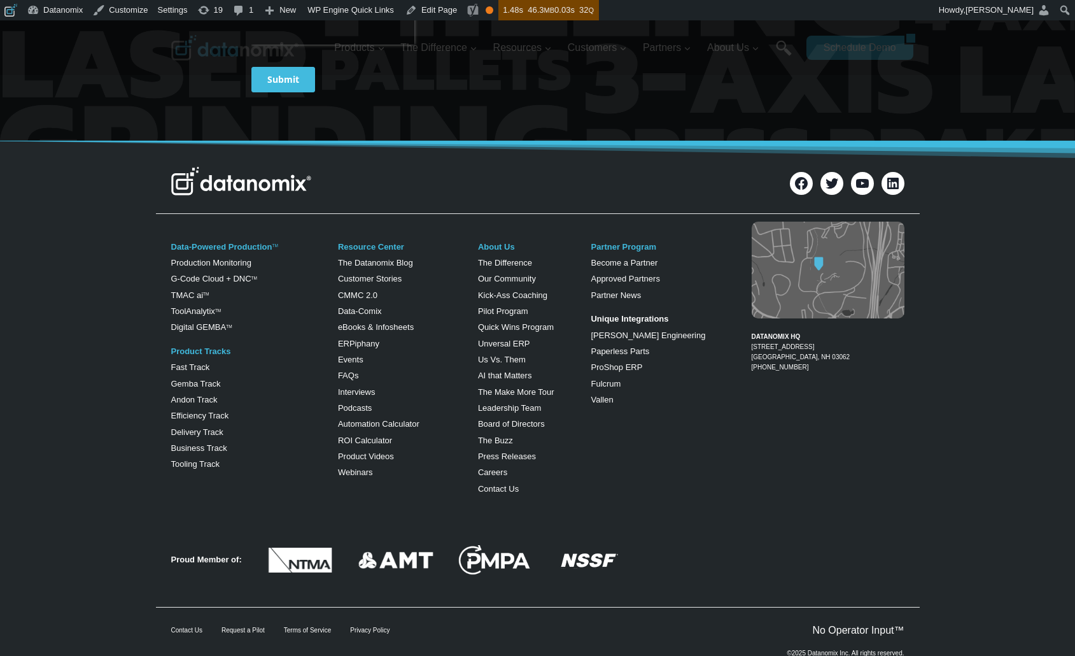
click at [731, 310] on div "DATANOMIX HQ [STREET_ADDRESS] 1-866-488-4369" at bounding box center [817, 306] width 173 height 174
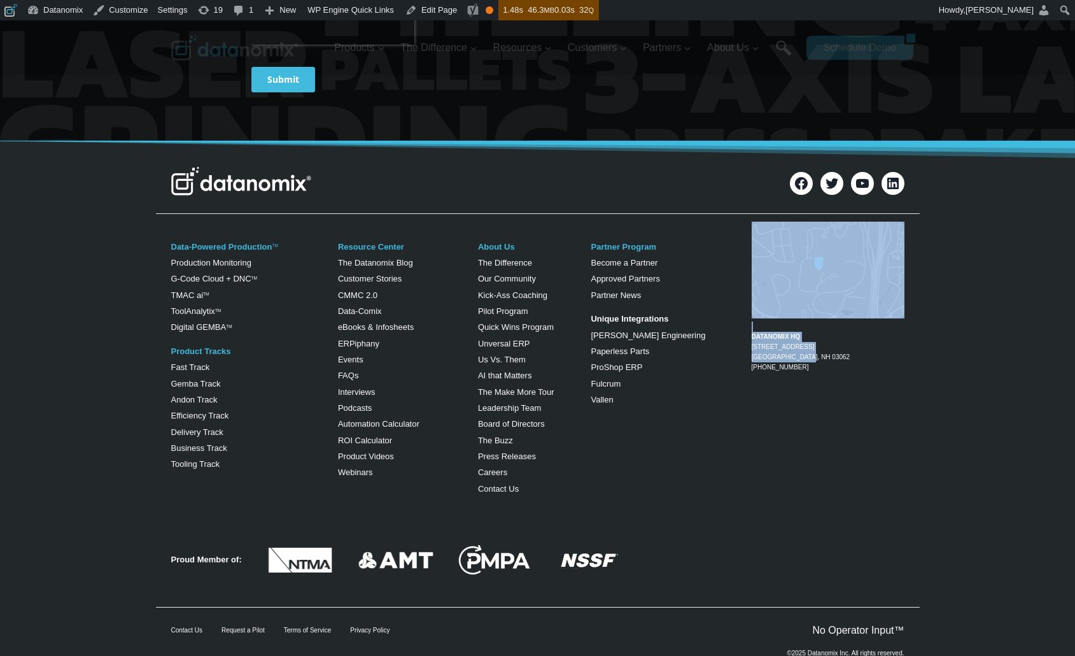
drag, startPoint x: 747, startPoint y: 307, endPoint x: 817, endPoint y: 319, distance: 70.4
click at [816, 319] on div "DATANOMIX HQ [STREET_ADDRESS] 1-866-488-4369" at bounding box center [817, 306] width 173 height 174
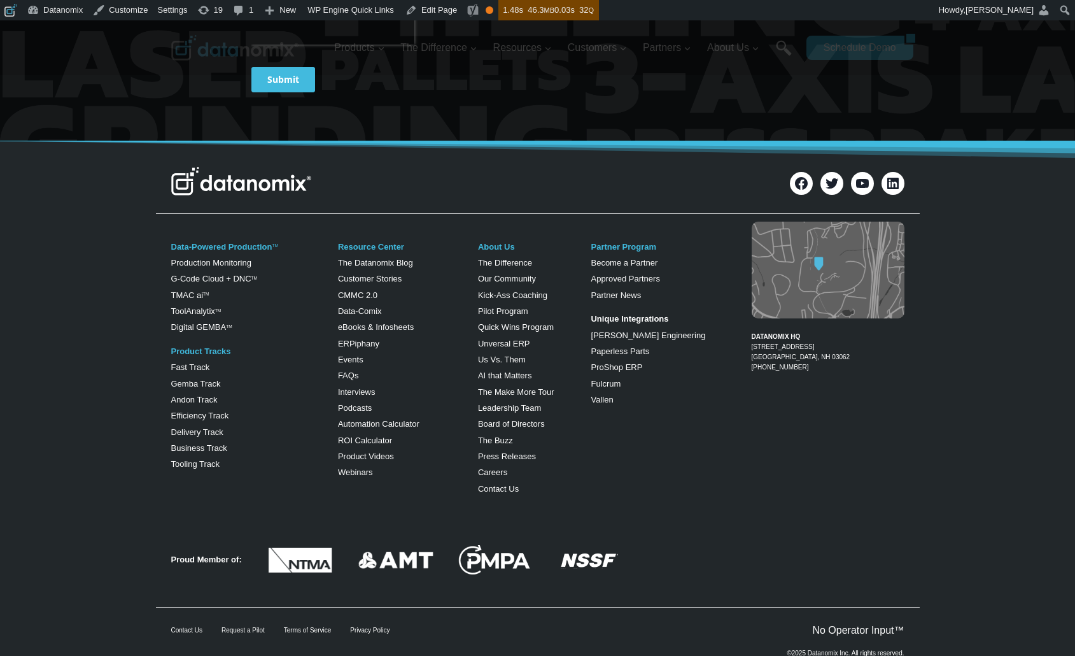
click at [902, 337] on div "DATANOMIX HQ [STREET_ADDRESS] 1-866-488-4369" at bounding box center [817, 306] width 173 height 174
drag, startPoint x: 857, startPoint y: 306, endPoint x: 745, endPoint y: 307, distance: 112.0
click at [745, 307] on div "DATANOMIX HQ [STREET_ADDRESS] 1-866-488-4369" at bounding box center [817, 306] width 173 height 174
click at [740, 311] on div "DATANOMIX HQ [STREET_ADDRESS] 1-866-488-4369" at bounding box center [817, 306] width 173 height 174
drag, startPoint x: 840, startPoint y: 306, endPoint x: 750, endPoint y: 309, distance: 89.8
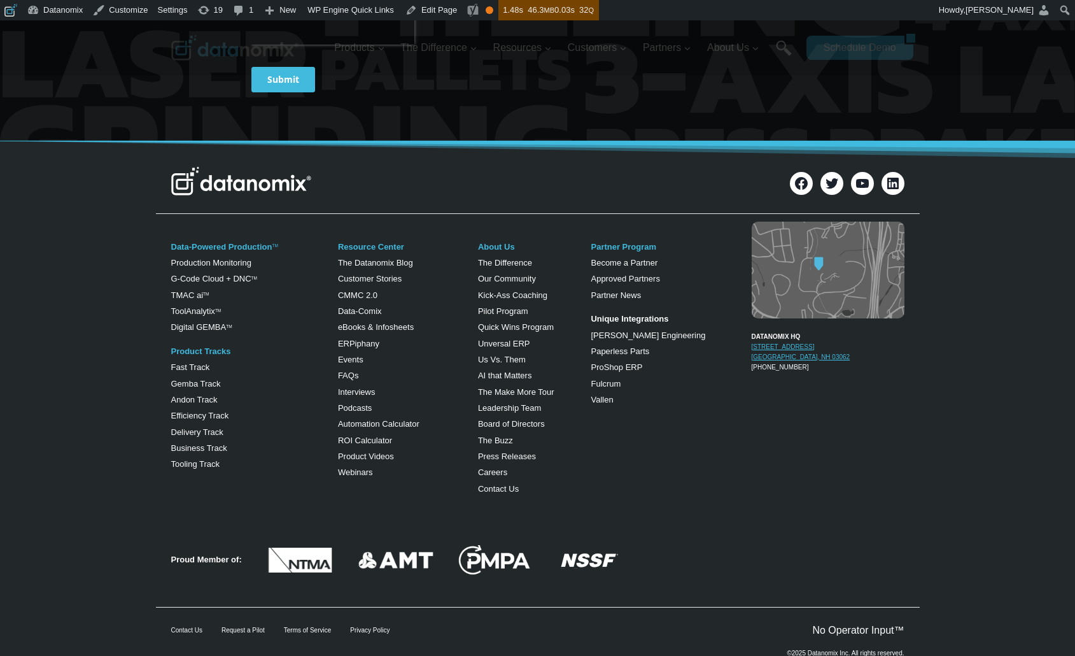
click at [752, 321] on figcaption "DATANOMIX HQ [STREET_ADDRESS] 1-866-488-4369" at bounding box center [828, 346] width 153 height 51
copy figure "DATANOMIX HQ [STREET_ADDRESS]"
click at [812, 330] on figcaption "DATANOMIX HQ [STREET_ADDRESS] 1-866-488-4369" at bounding box center [828, 346] width 153 height 51
drag, startPoint x: 812, startPoint y: 327, endPoint x: 907, endPoint y: 390, distance: 114.0
click at [752, 328] on figcaption "DATANOMIX HQ [STREET_ADDRESS] 1-866-488-4369" at bounding box center [828, 346] width 153 height 51
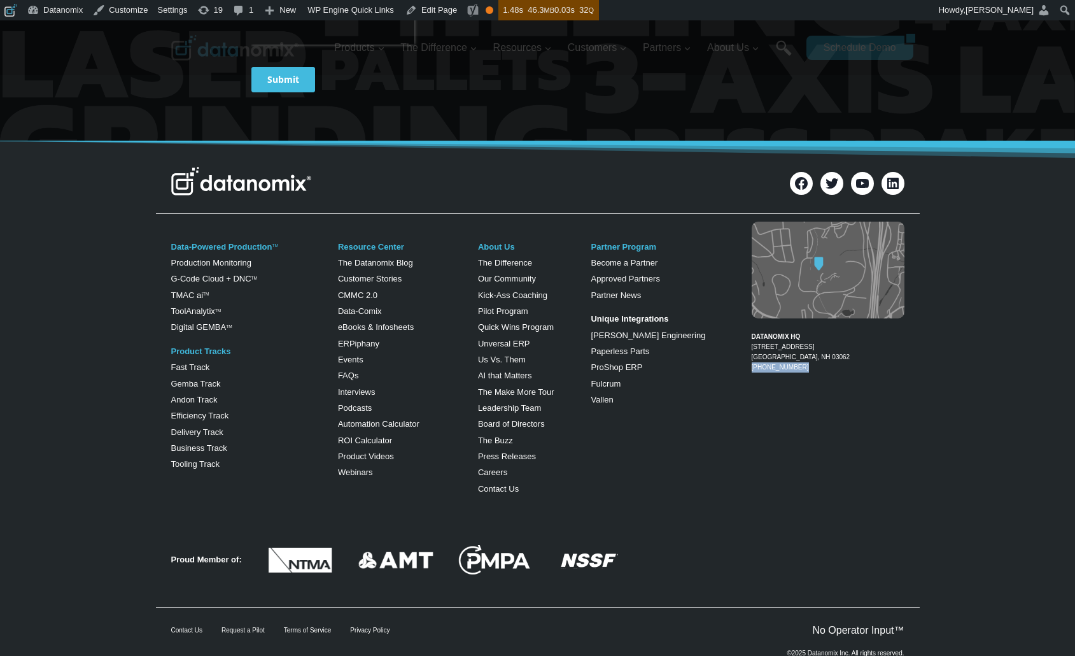
copy figcaption "[PHONE_NUMBER]"
